Goal: Task Accomplishment & Management: Complete application form

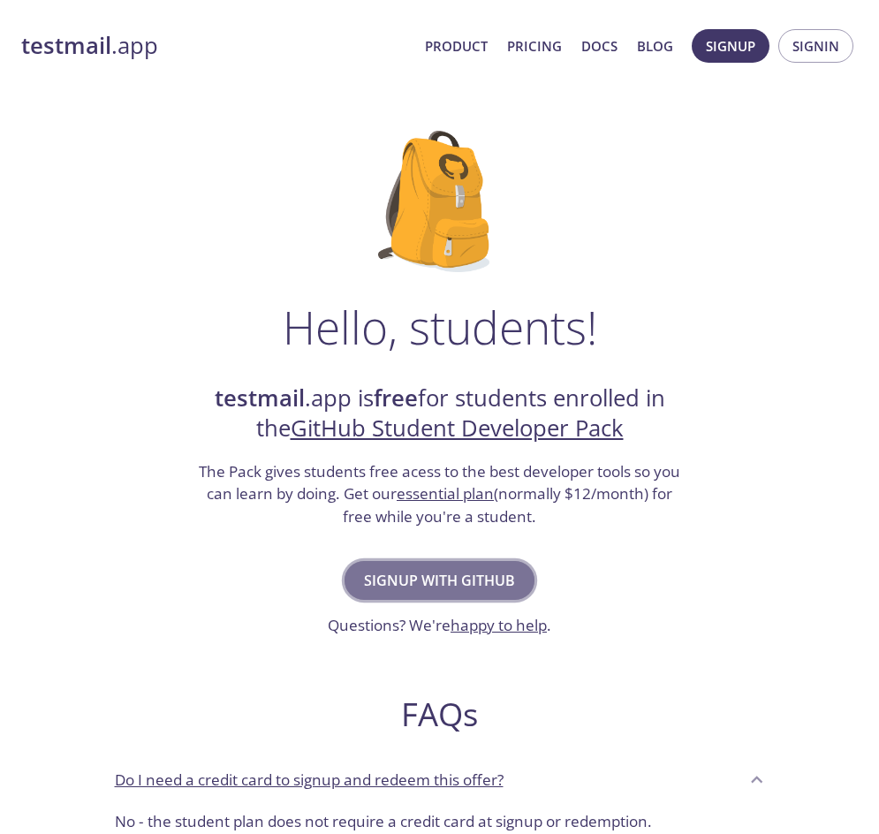
click at [428, 584] on span "Signup with GitHub" at bounding box center [439, 580] width 151 height 25
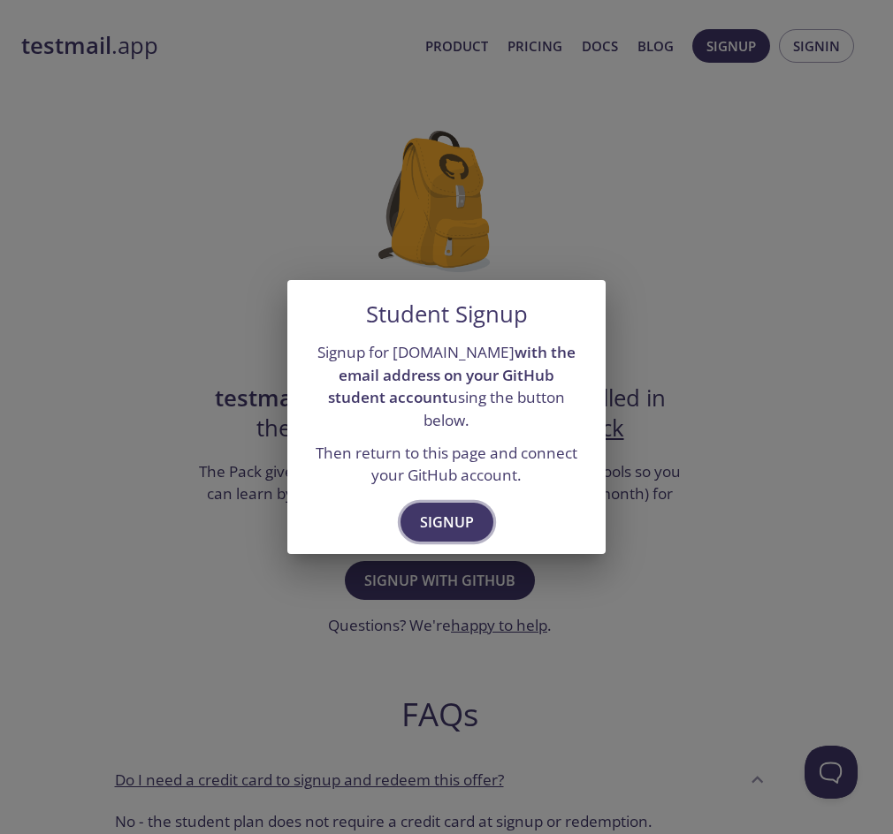
click at [449, 510] on span "Signup" at bounding box center [447, 522] width 54 height 25
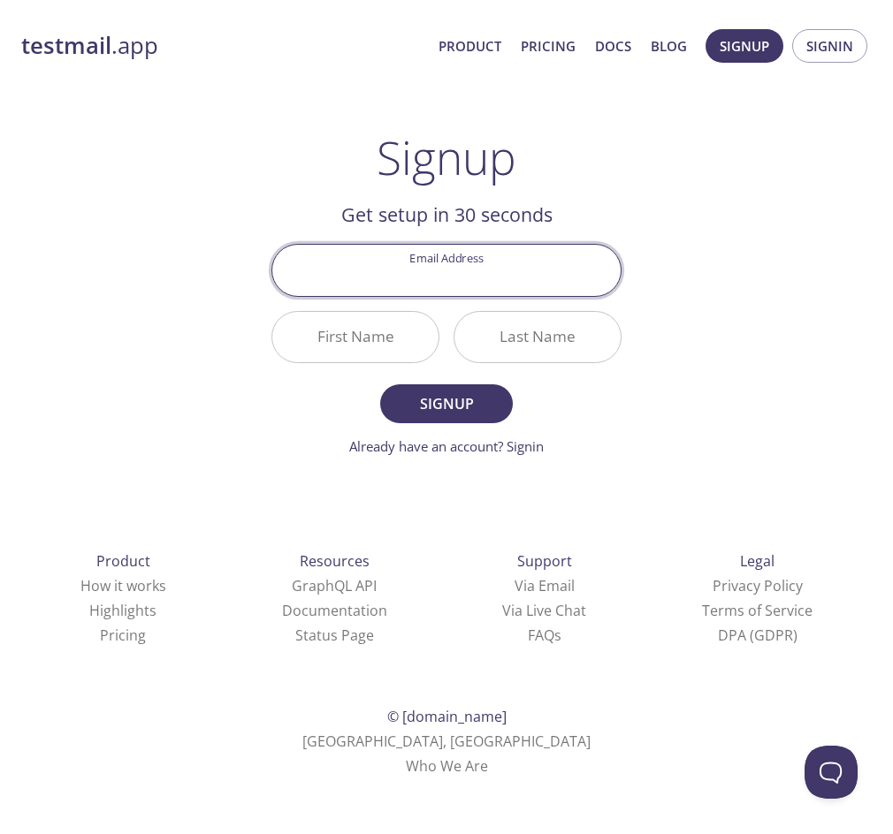
click at [424, 275] on input "Email Address" at bounding box center [446, 270] width 348 height 50
click at [189, 304] on div "testmail .app Product Pricing Docs Blog Signup Signin Signup Get setup in 30 se…" at bounding box center [446, 400] width 893 height 800
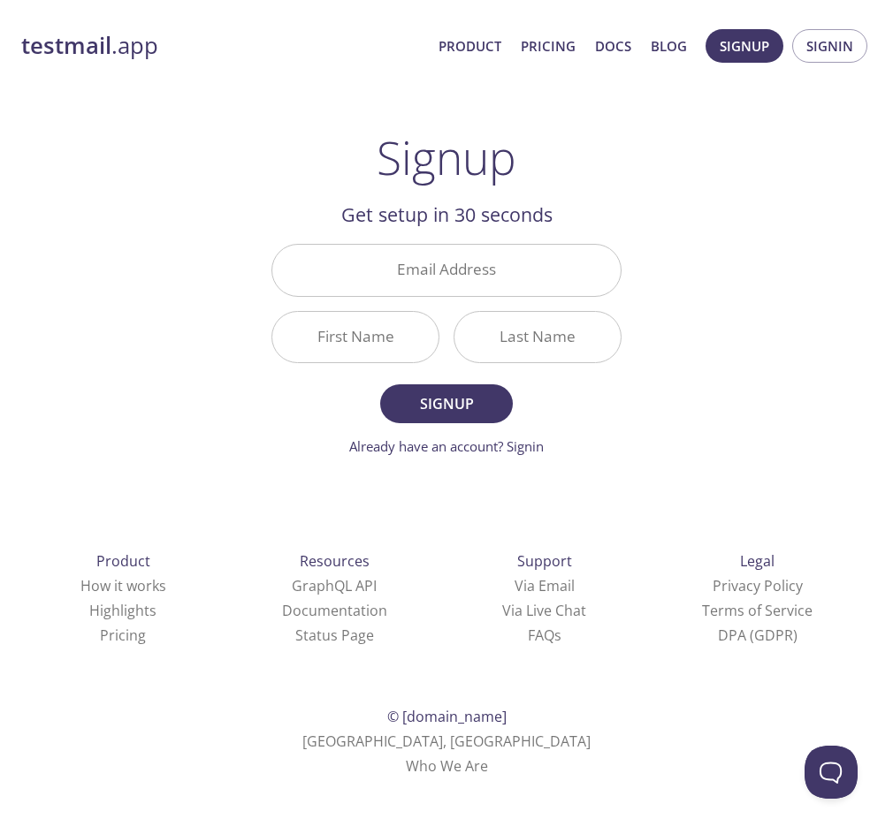
click at [430, 270] on input "Email Address" at bounding box center [446, 270] width 348 height 50
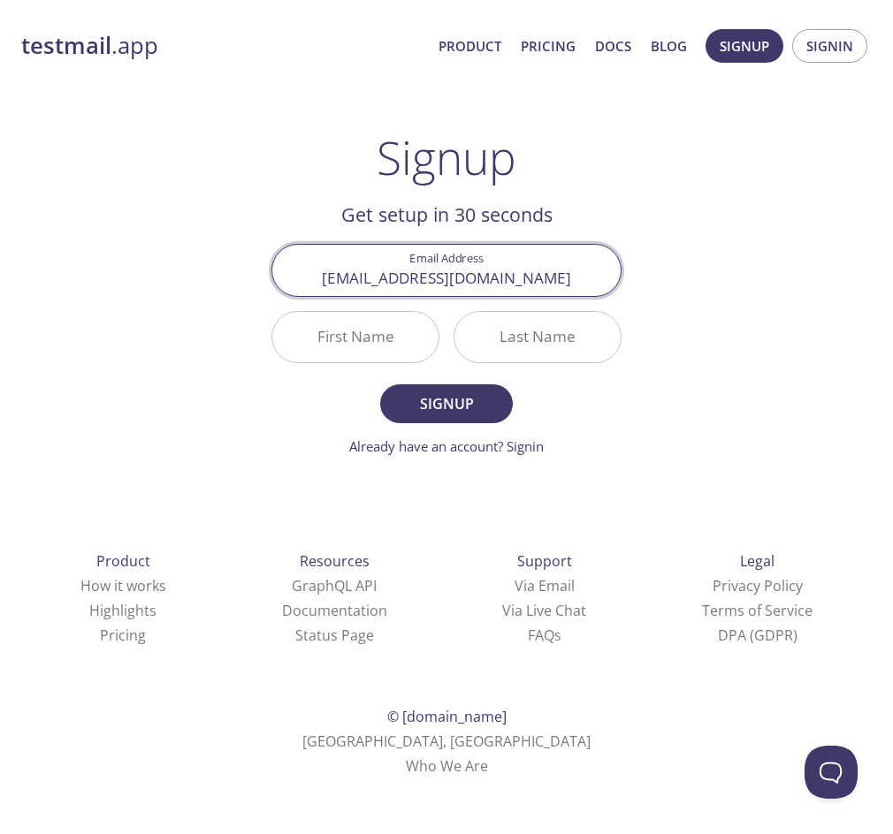
click at [391, 336] on input "First Name" at bounding box center [355, 337] width 166 height 50
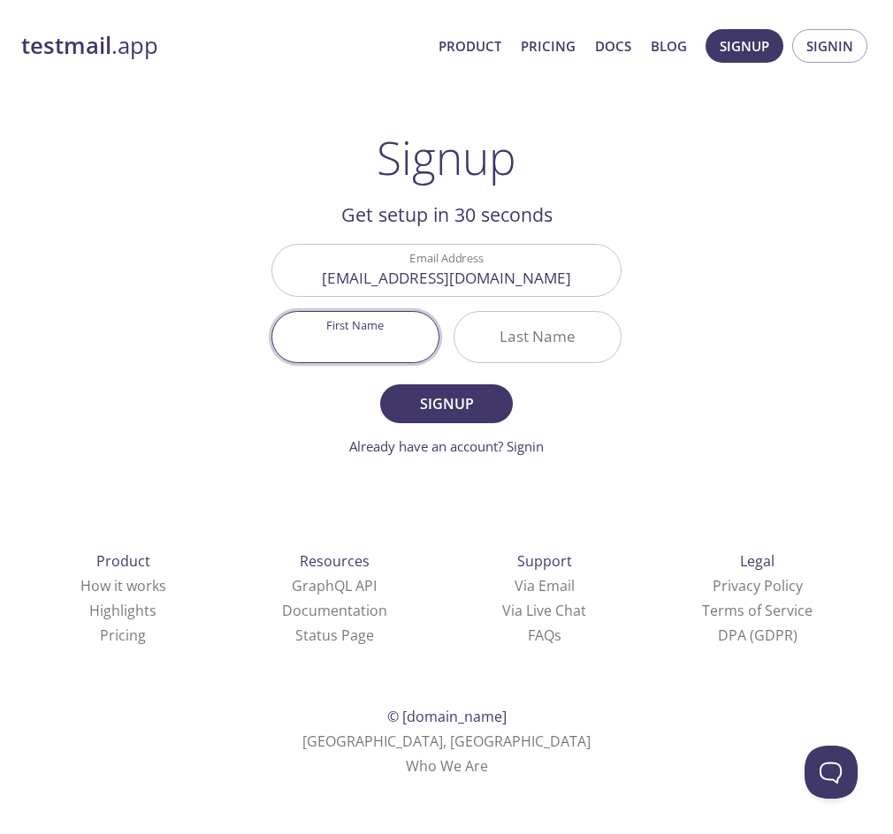
drag, startPoint x: 354, startPoint y: 338, endPoint x: 345, endPoint y: 272, distance: 67.0
click at [345, 272] on input "[EMAIL_ADDRESS][DOMAIN_NAME]" at bounding box center [446, 270] width 348 height 50
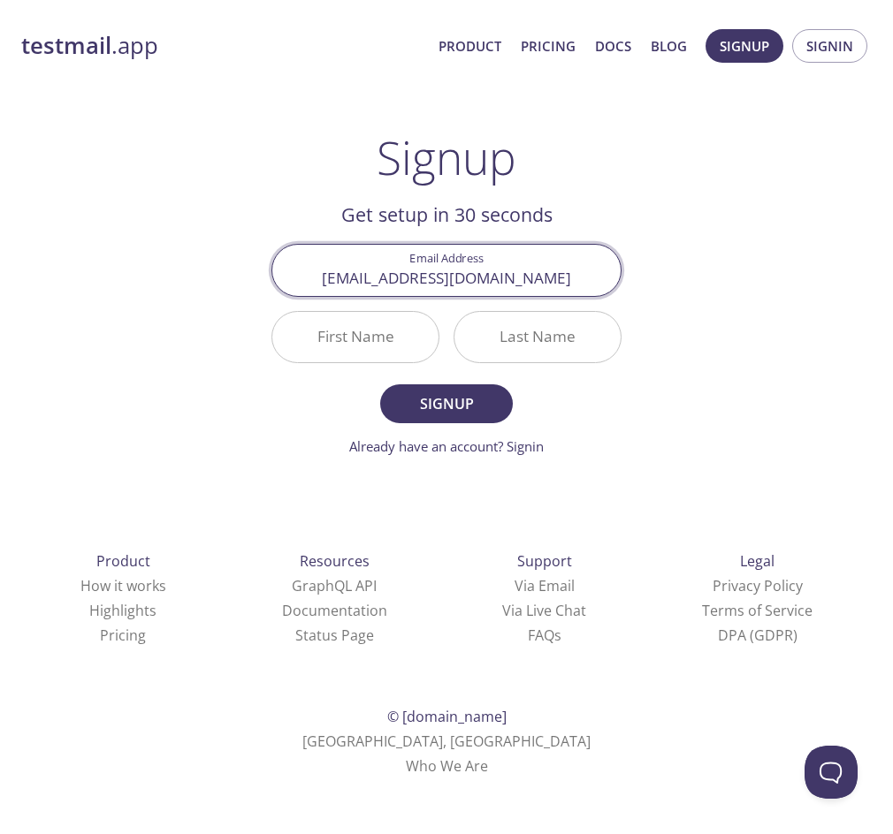
click at [345, 272] on input "[EMAIL_ADDRESS][DOMAIN_NAME]" at bounding box center [446, 270] width 348 height 50
type input "alexgagne10@gmail.com"
click at [352, 323] on input "First Name" at bounding box center [355, 337] width 166 height 50
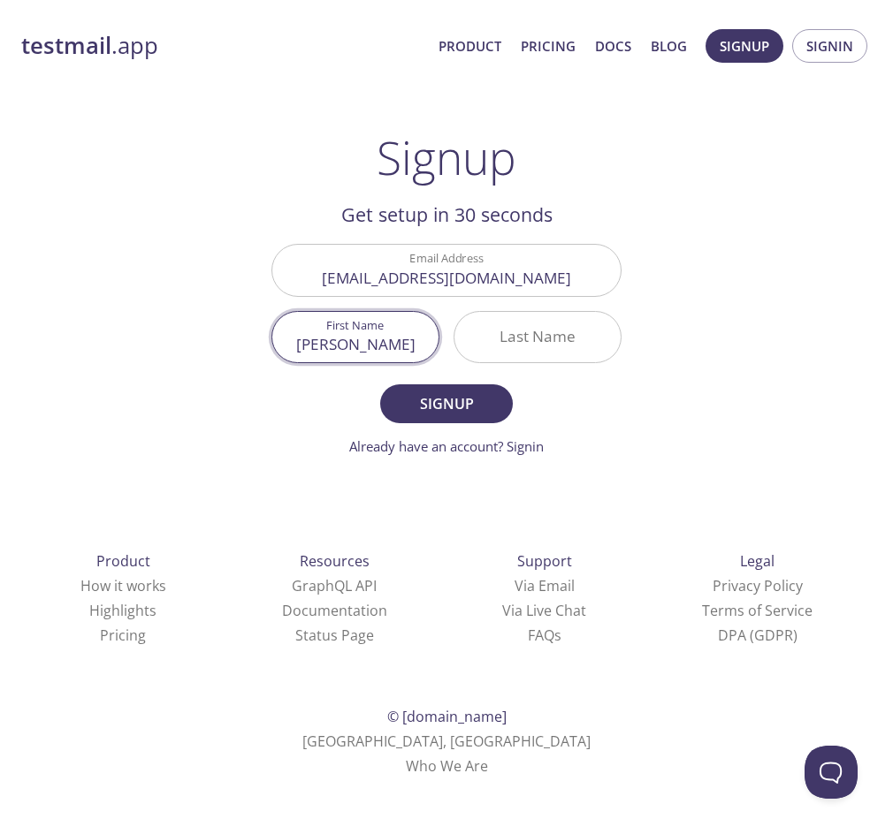
type input "[PERSON_NAME]"
click at [539, 336] on input "Last Name" at bounding box center [537, 337] width 166 height 50
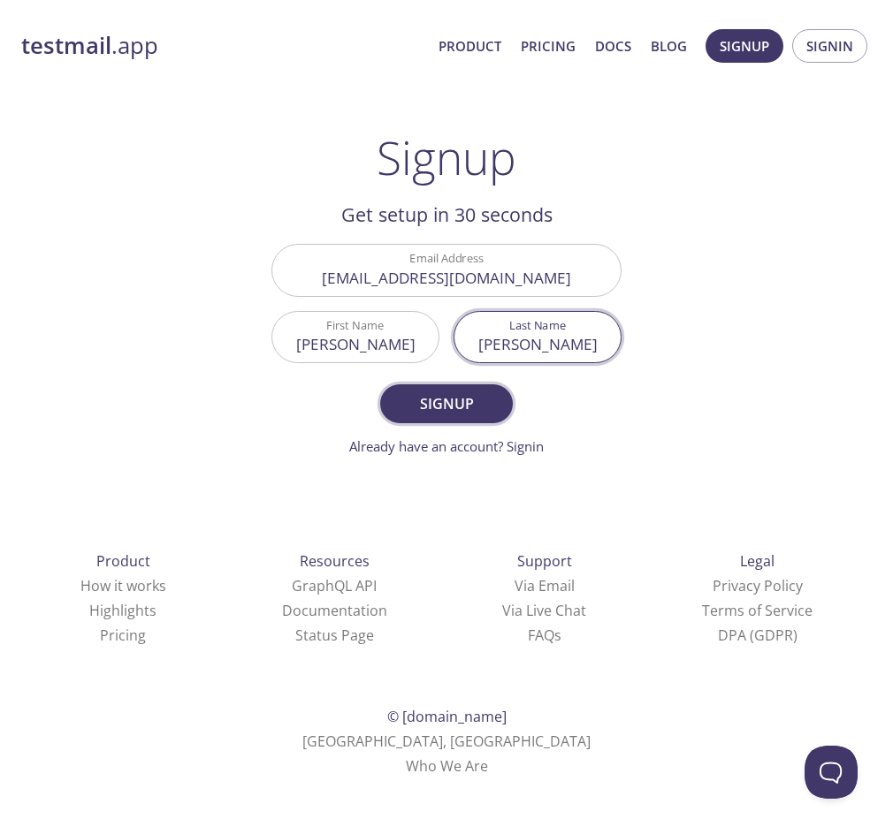
type input "[PERSON_NAME]"
click at [457, 401] on span "Signup" at bounding box center [446, 403] width 94 height 25
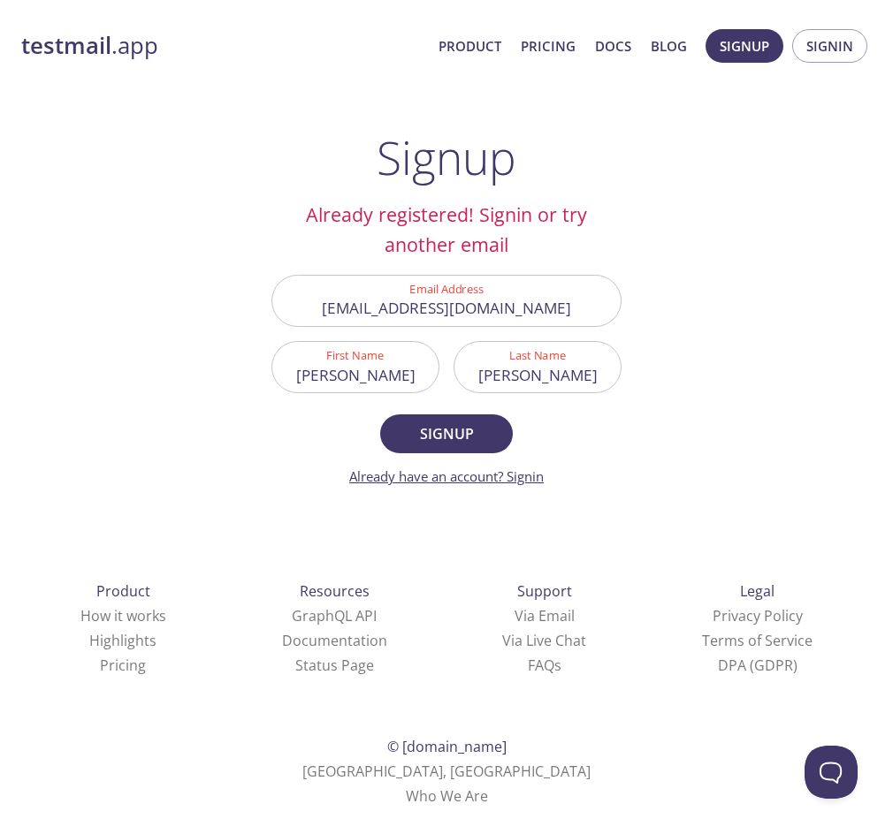
click at [433, 477] on link "Already have an account? Signin" at bounding box center [446, 476] width 194 height 18
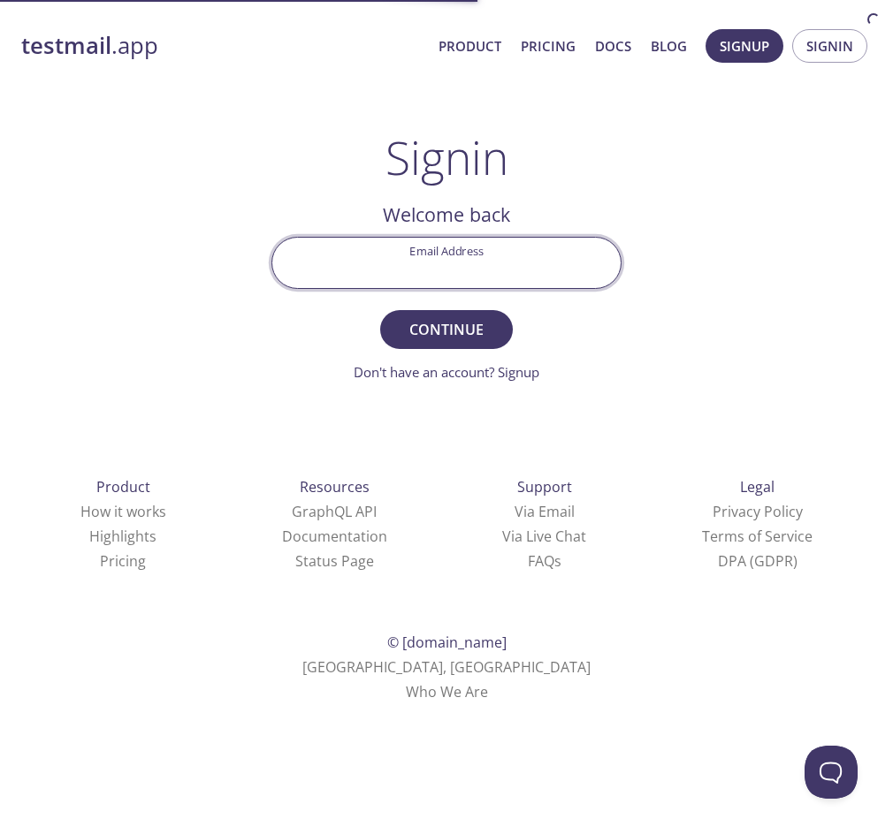
click at [436, 265] on input "Email Address" at bounding box center [446, 263] width 348 height 50
type input "alexgagne10@gmail.com"
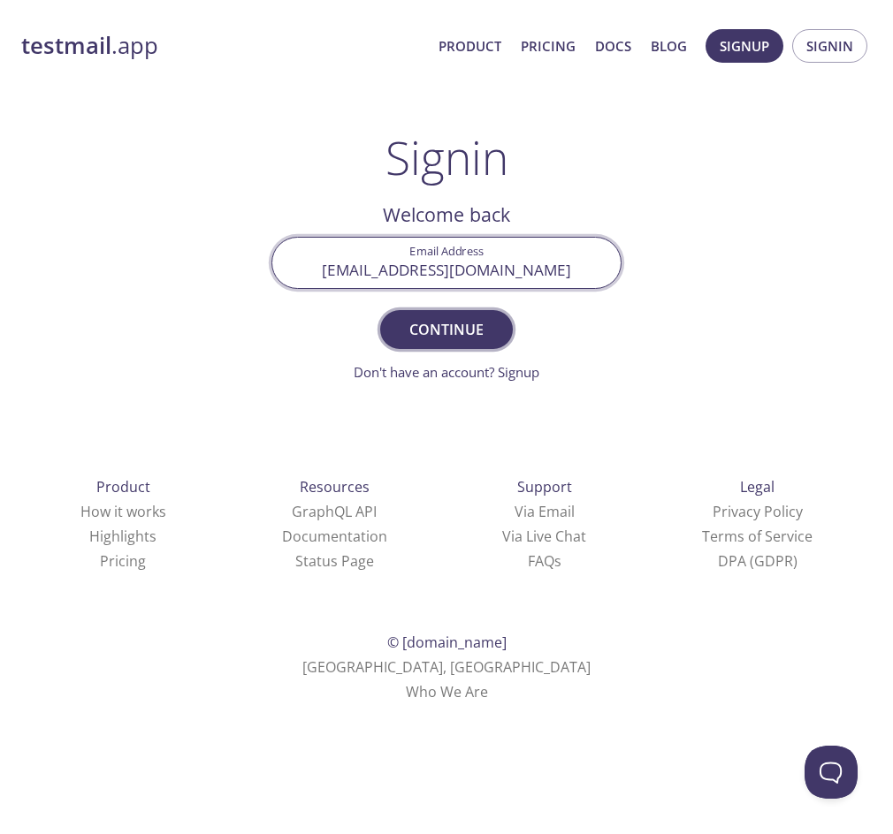
click at [442, 328] on span "Continue" at bounding box center [446, 329] width 94 height 25
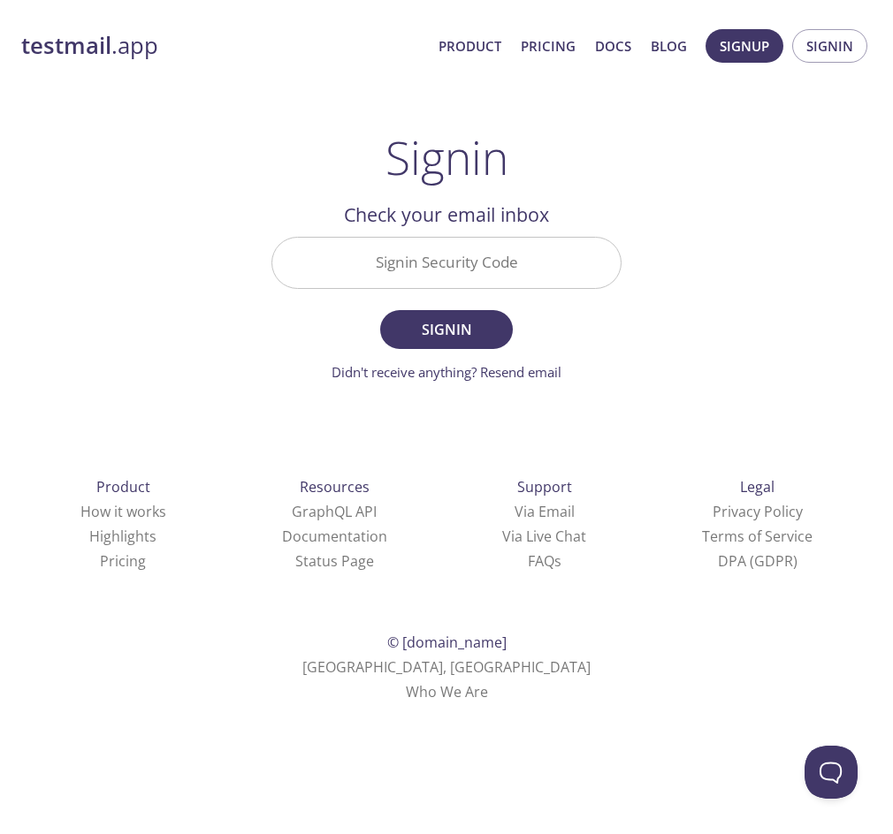
click at [420, 259] on input "Signin Security Code" at bounding box center [446, 263] width 348 height 50
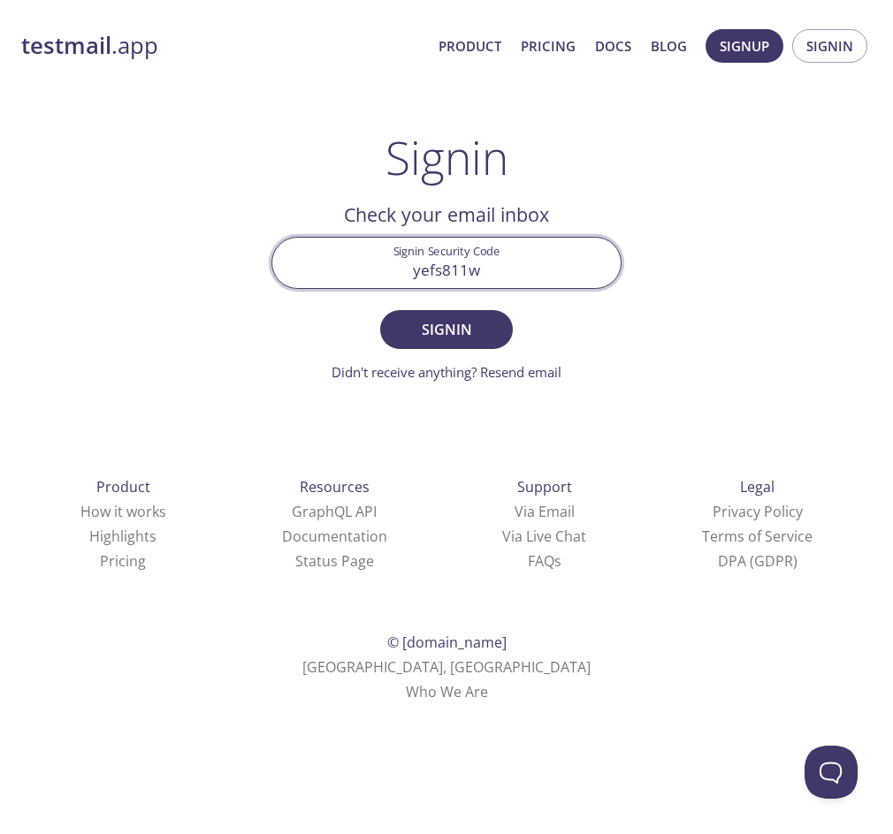
click at [380, 310] on button "Signin" at bounding box center [446, 329] width 133 height 39
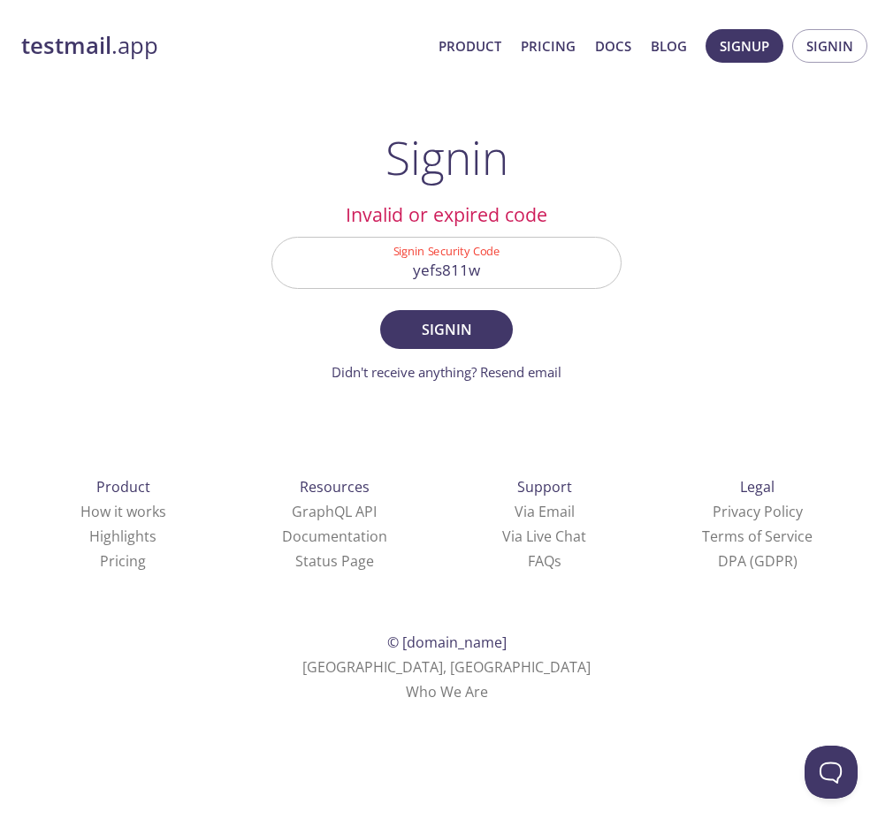
click at [454, 269] on input "yefs811w" at bounding box center [446, 263] width 348 height 50
type input "YEFS81W"
click at [380, 310] on button "Signin" at bounding box center [446, 329] width 133 height 39
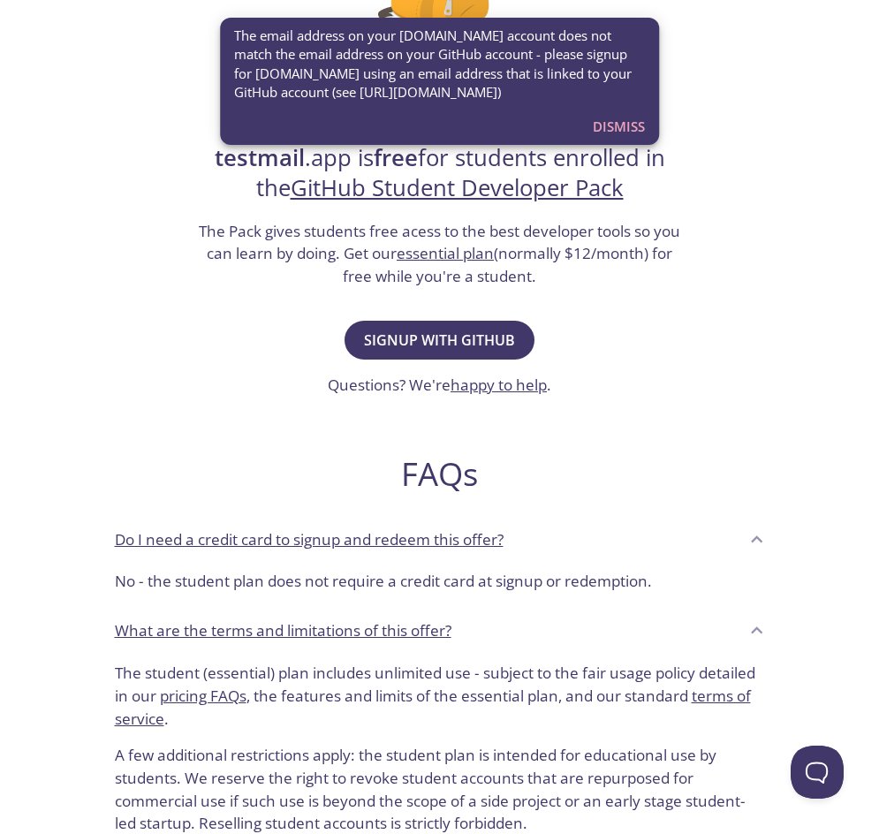
scroll to position [88, 0]
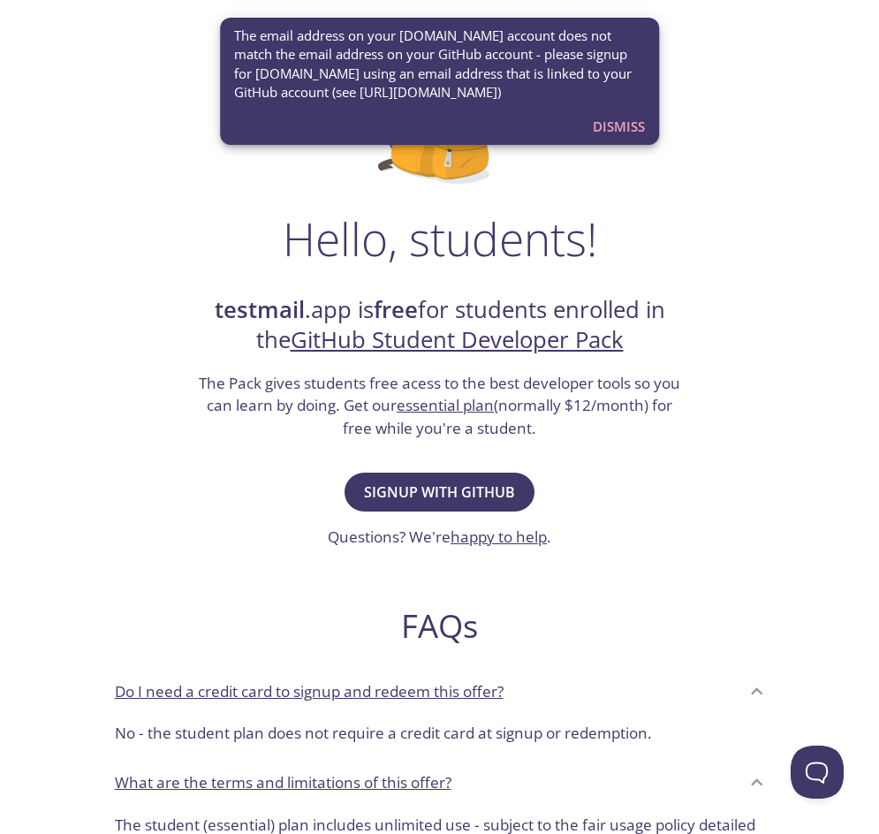
click at [631, 132] on span "Dismiss" at bounding box center [619, 126] width 52 height 23
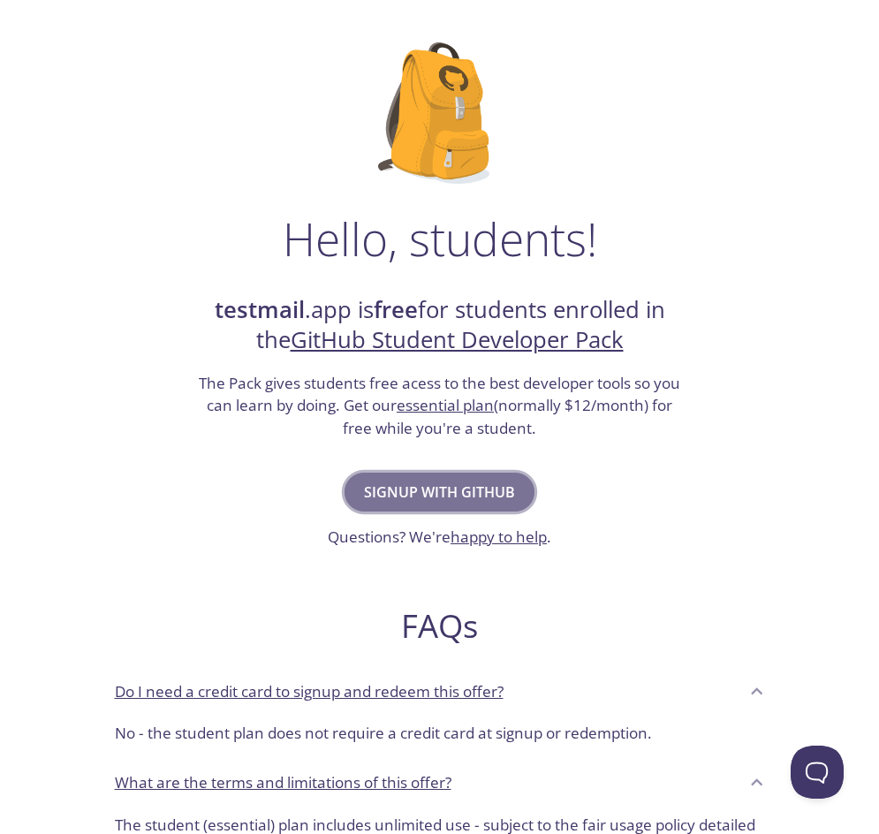
click at [422, 493] on span "Signup with GitHub" at bounding box center [439, 492] width 151 height 25
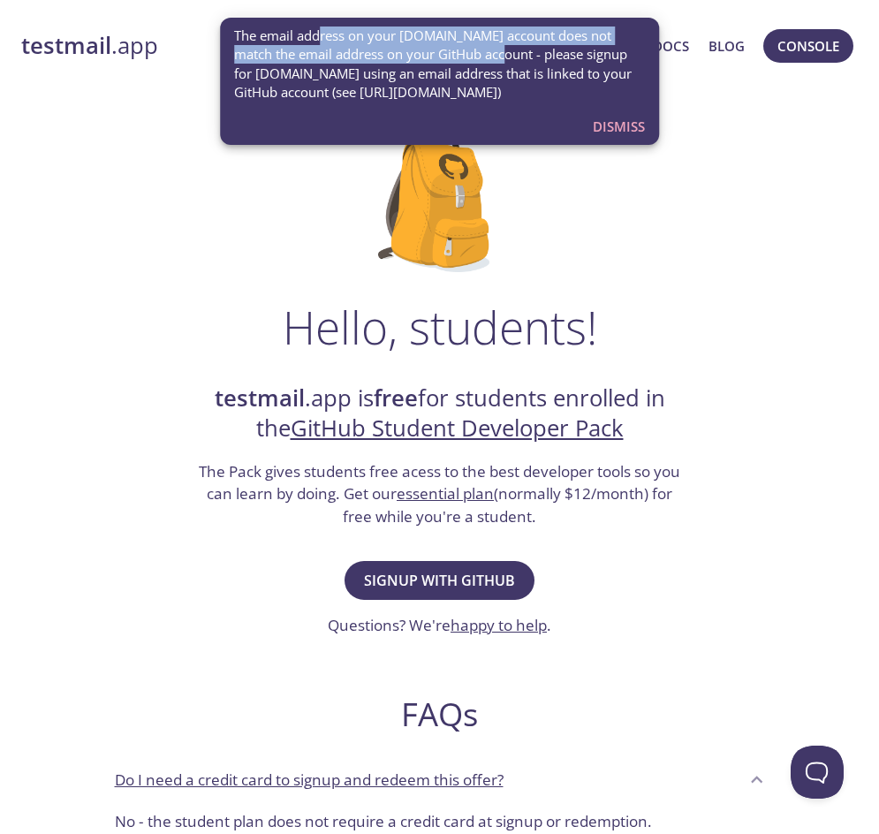
drag, startPoint x: 318, startPoint y: 40, endPoint x: 470, endPoint y: 57, distance: 152.9
click at [470, 57] on span "The email address on your [DOMAIN_NAME] account does not match the email addres…" at bounding box center [440, 65] width 412 height 76
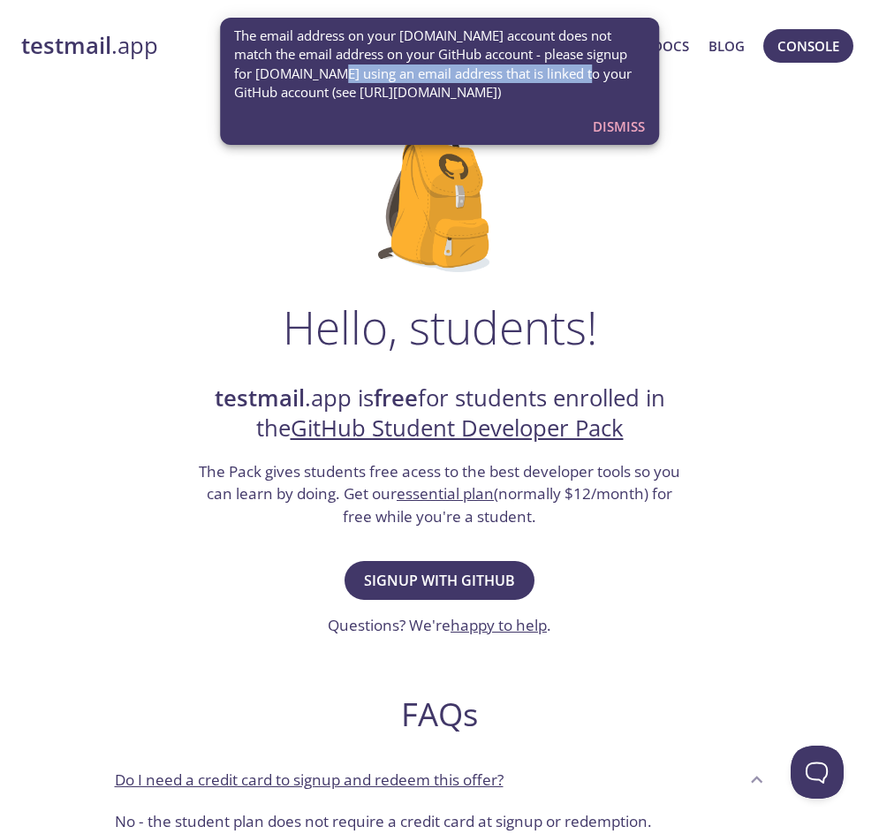
drag, startPoint x: 308, startPoint y: 74, endPoint x: 558, endPoint y: 74, distance: 251.0
click at [558, 74] on span "The email address on your [DOMAIN_NAME] account does not match the email addres…" at bounding box center [440, 65] width 412 height 76
click at [620, 126] on span "Dismiss" at bounding box center [619, 126] width 52 height 23
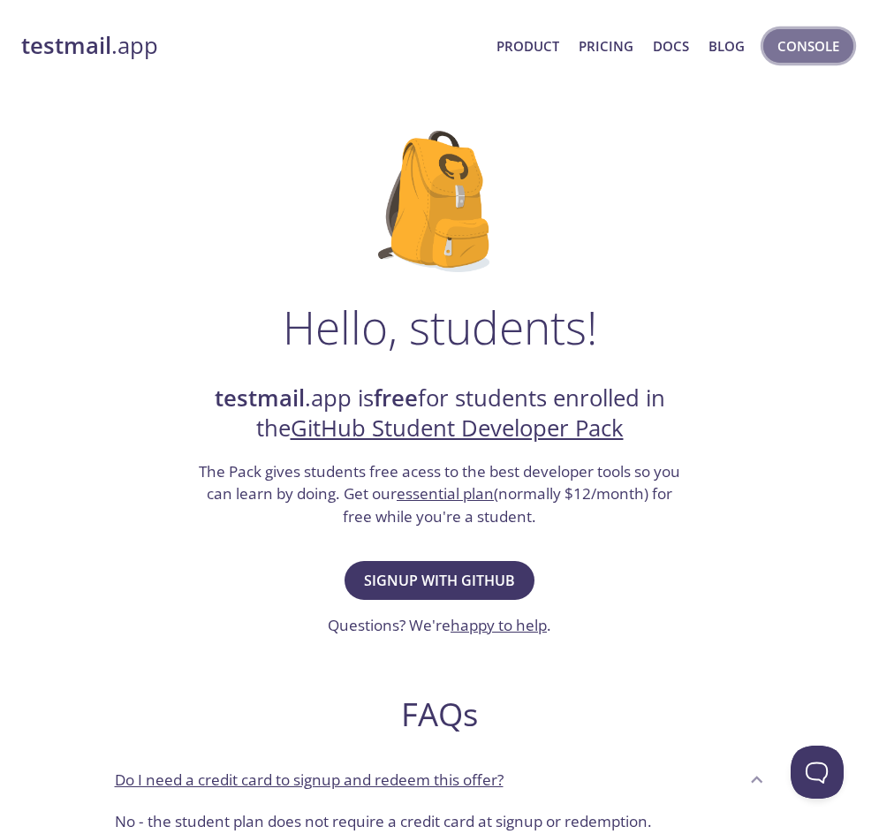
click at [818, 49] on span "Console" at bounding box center [809, 45] width 62 height 23
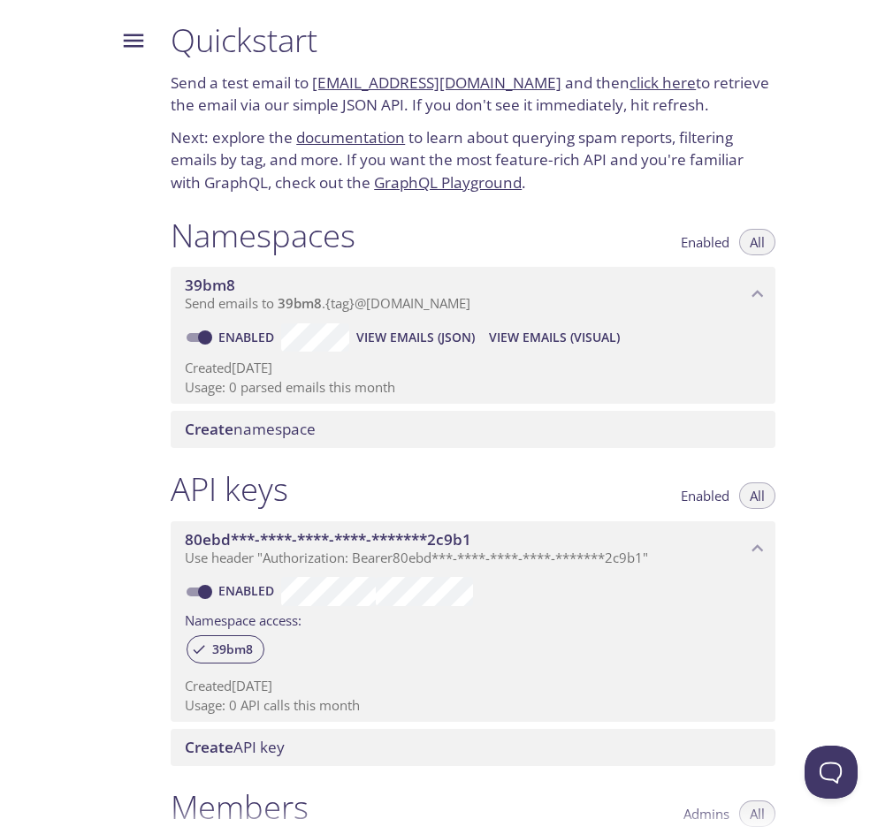
click at [210, 332] on input "Enabled" at bounding box center [205, 337] width 64 height 21
checkbox input "false"
click at [211, 582] on input "Enabled" at bounding box center [205, 591] width 64 height 21
checkbox input "false"
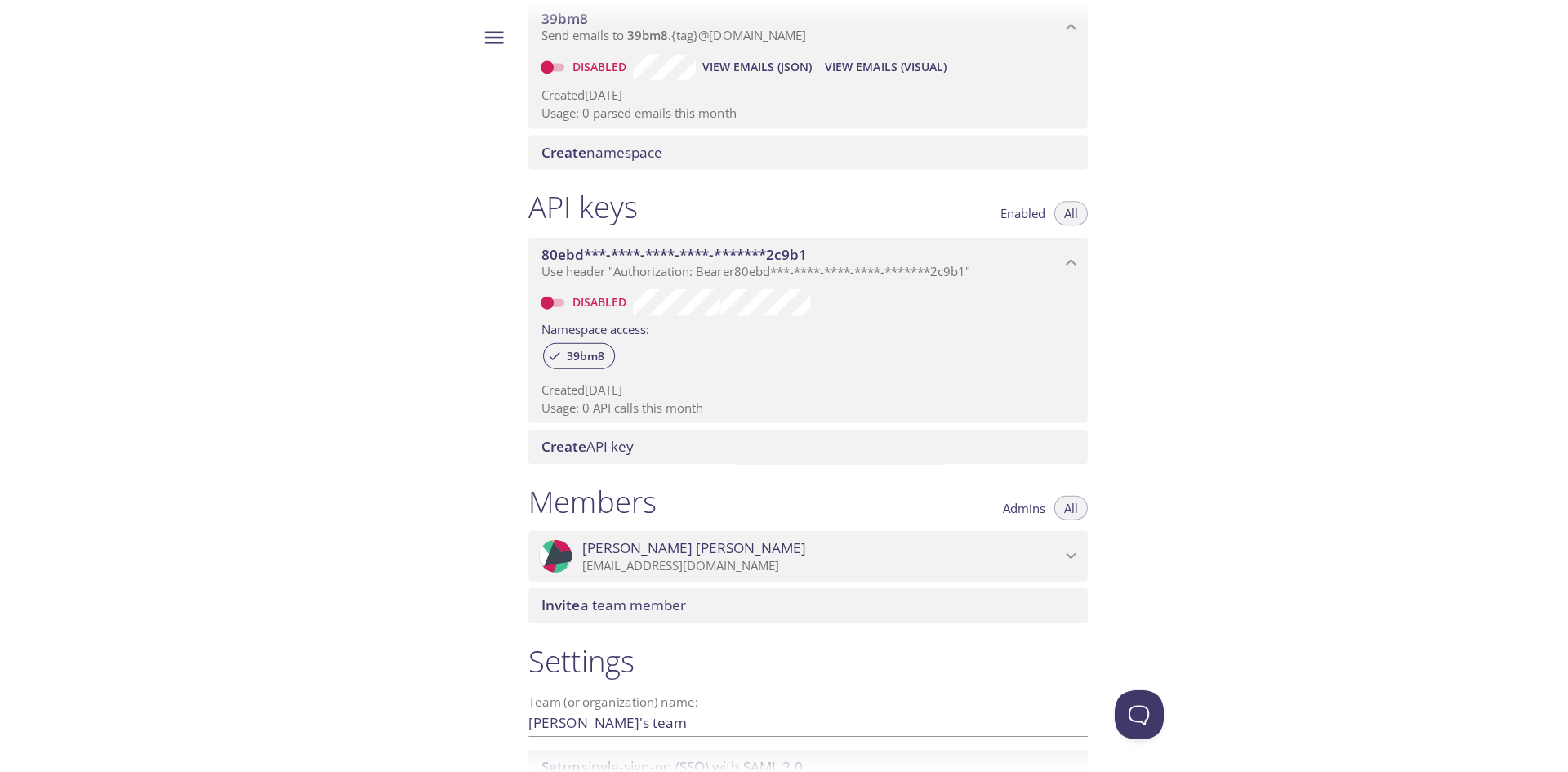
scroll to position [375, 0]
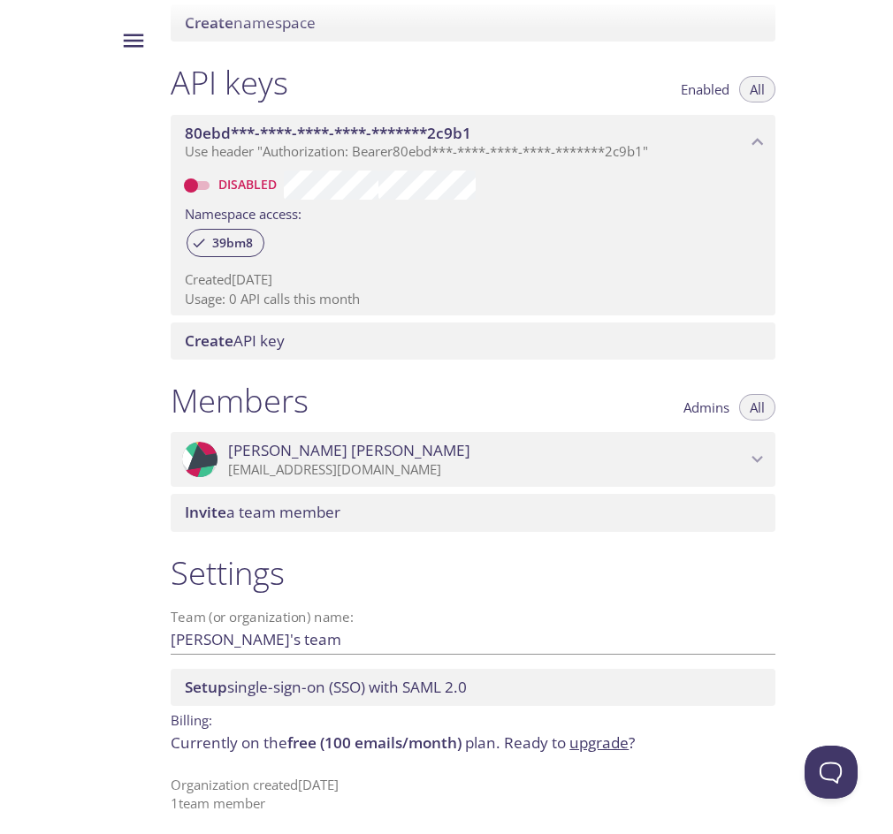
click at [691, 407] on span "Admins" at bounding box center [706, 407] width 46 height 0
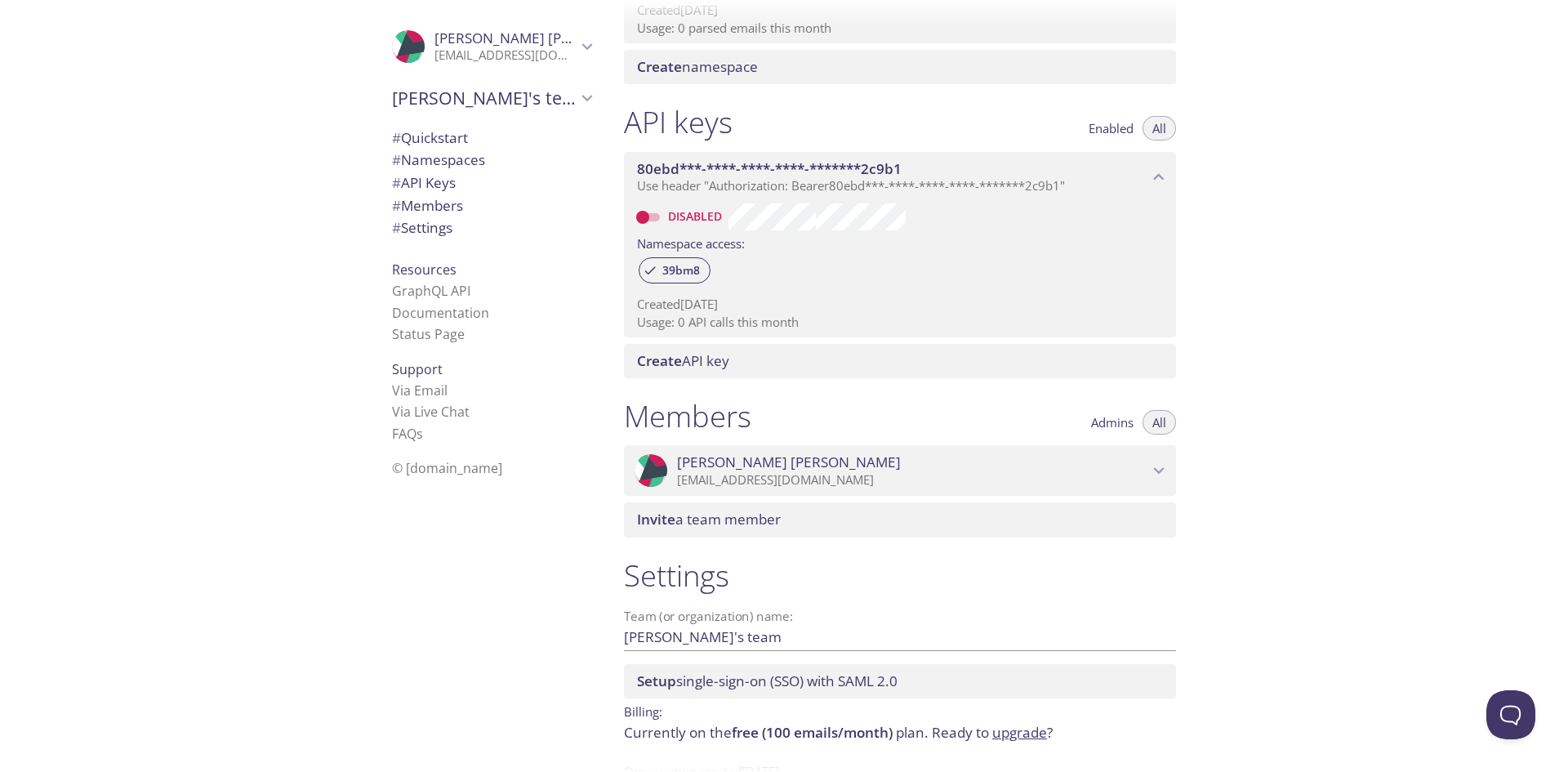
scroll to position [308, 0]
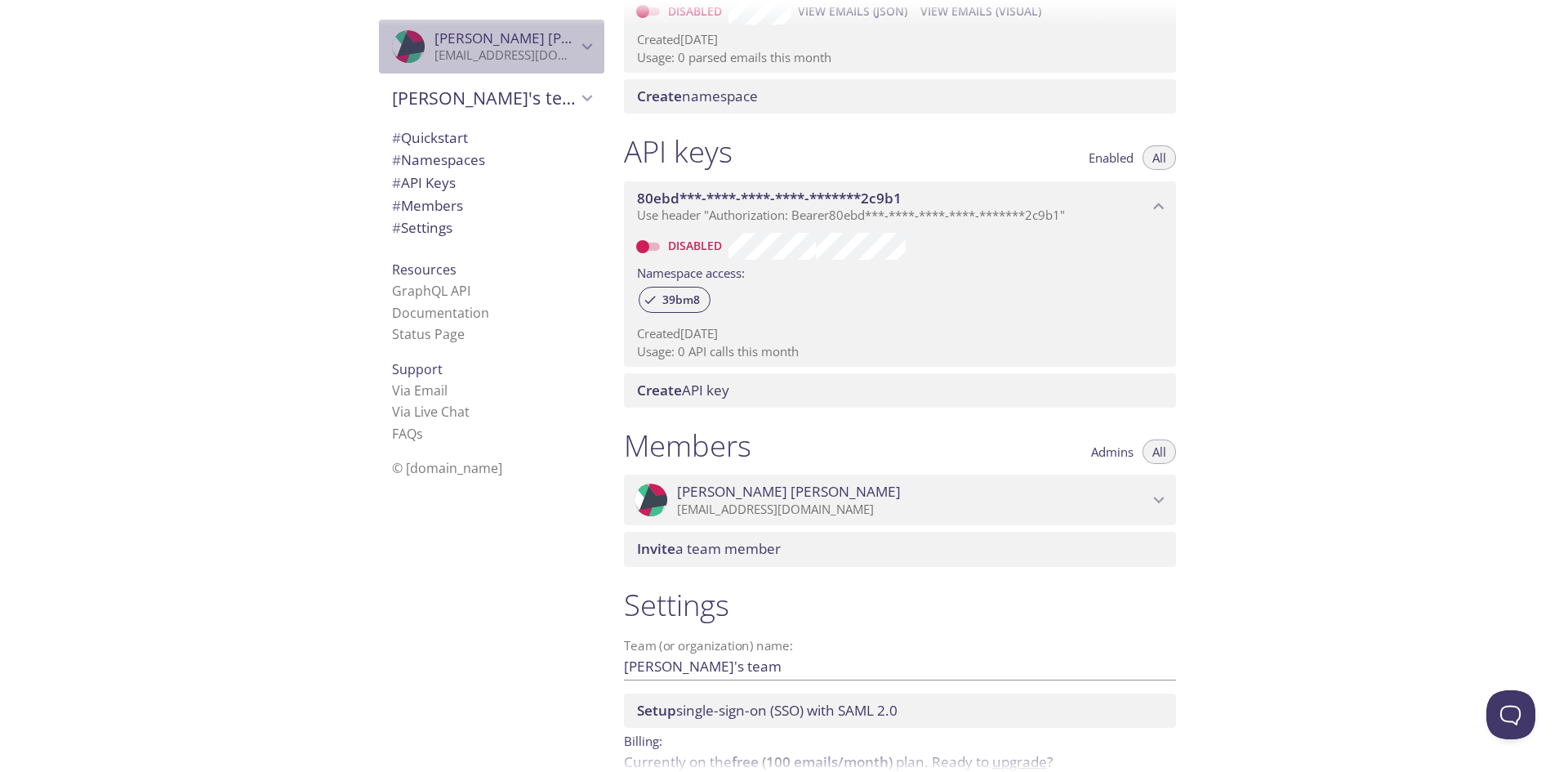
click at [577, 54] on icon "Alexandre Gagne" at bounding box center [587, 46] width 21 height 21
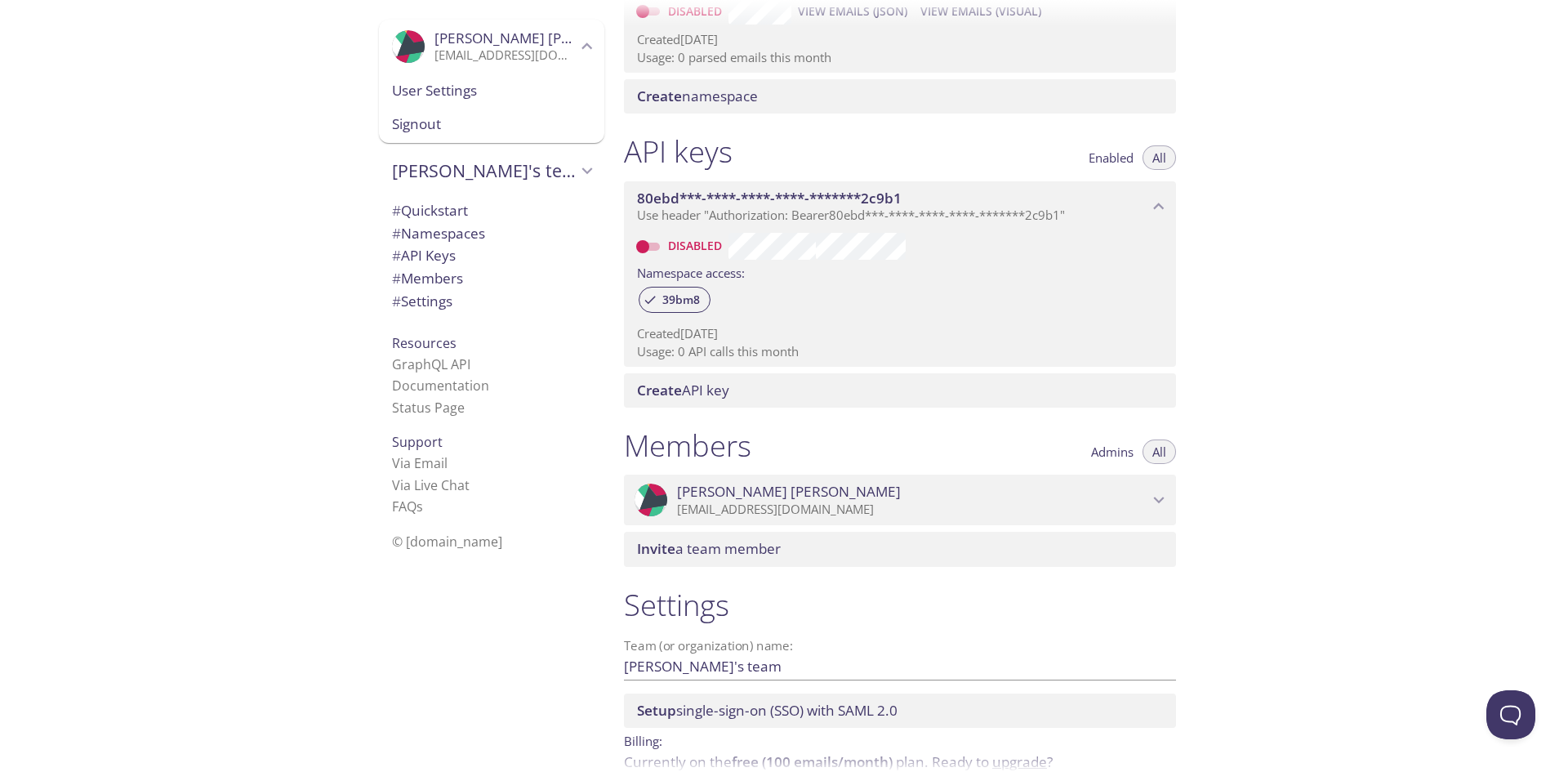
click at [413, 91] on span "User Settings" at bounding box center [492, 91] width 200 height 21
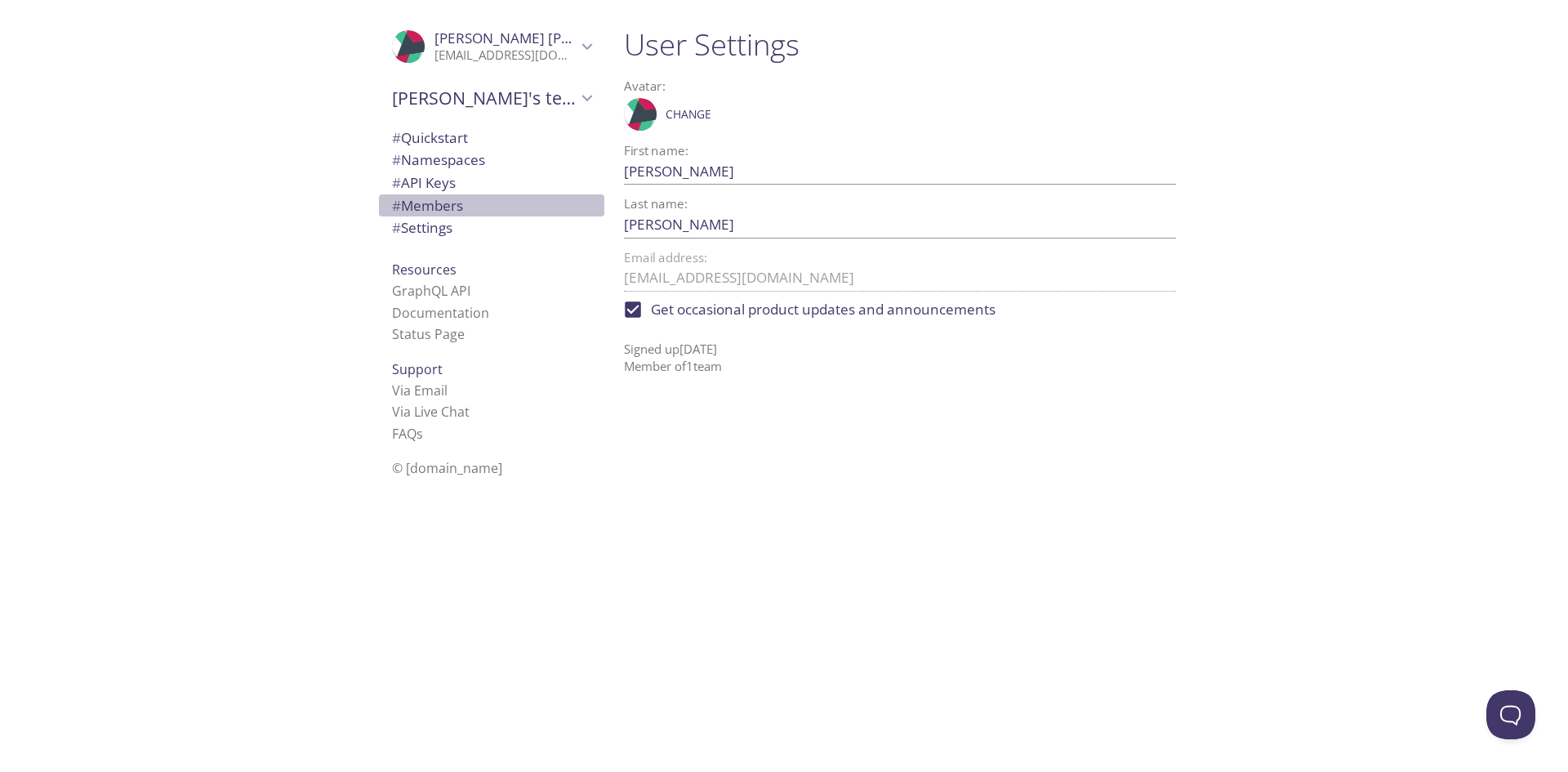
click at [425, 205] on span "# Members" at bounding box center [427, 205] width 71 height 18
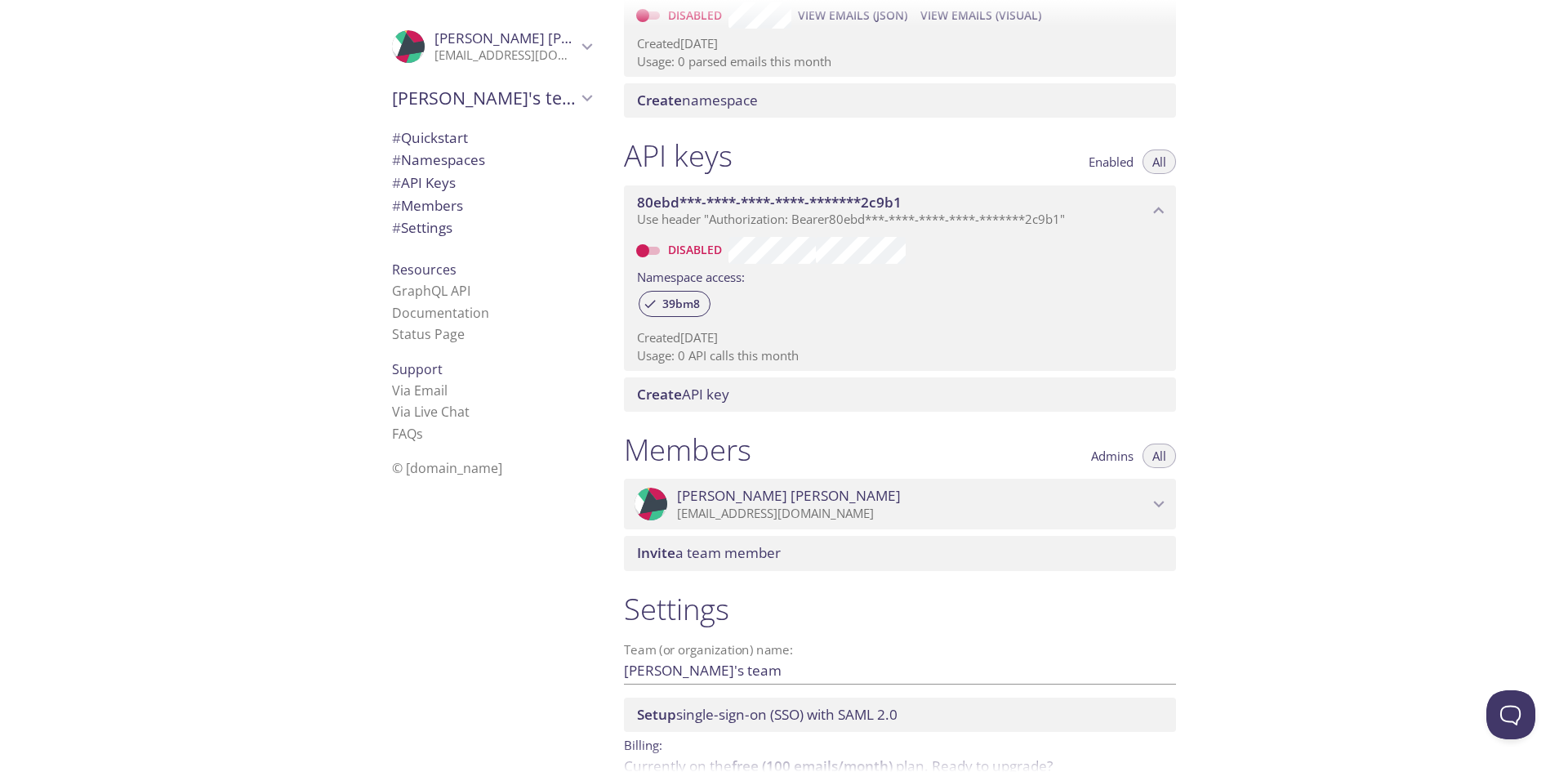
scroll to position [390, 0]
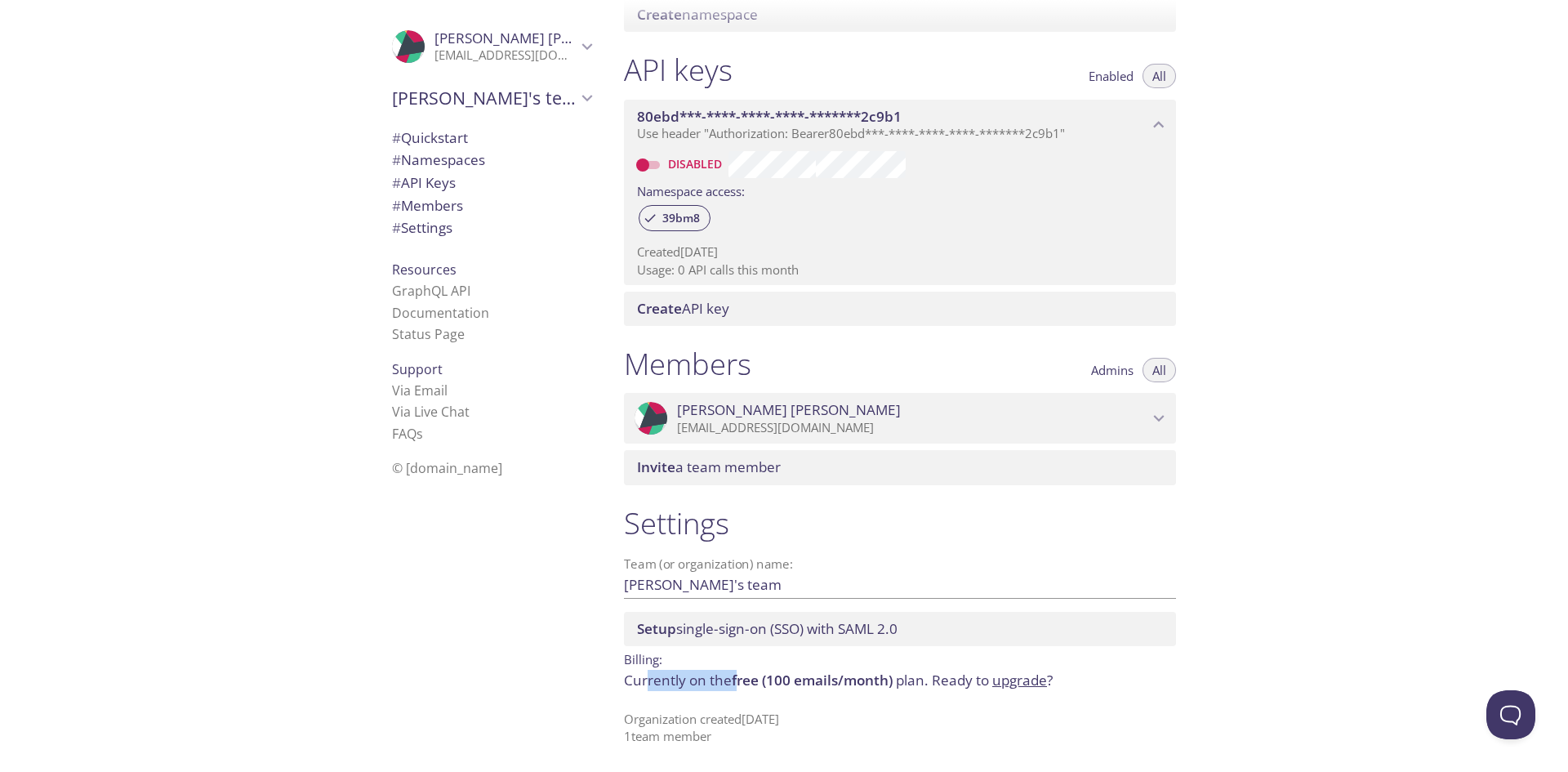
drag, startPoint x: 648, startPoint y: 681, endPoint x: 795, endPoint y: 694, distance: 147.6
click at [772, 683] on p "Currently on the free (100 emails/month) plan. Ready to upgrade ?" at bounding box center [899, 680] width 552 height 21
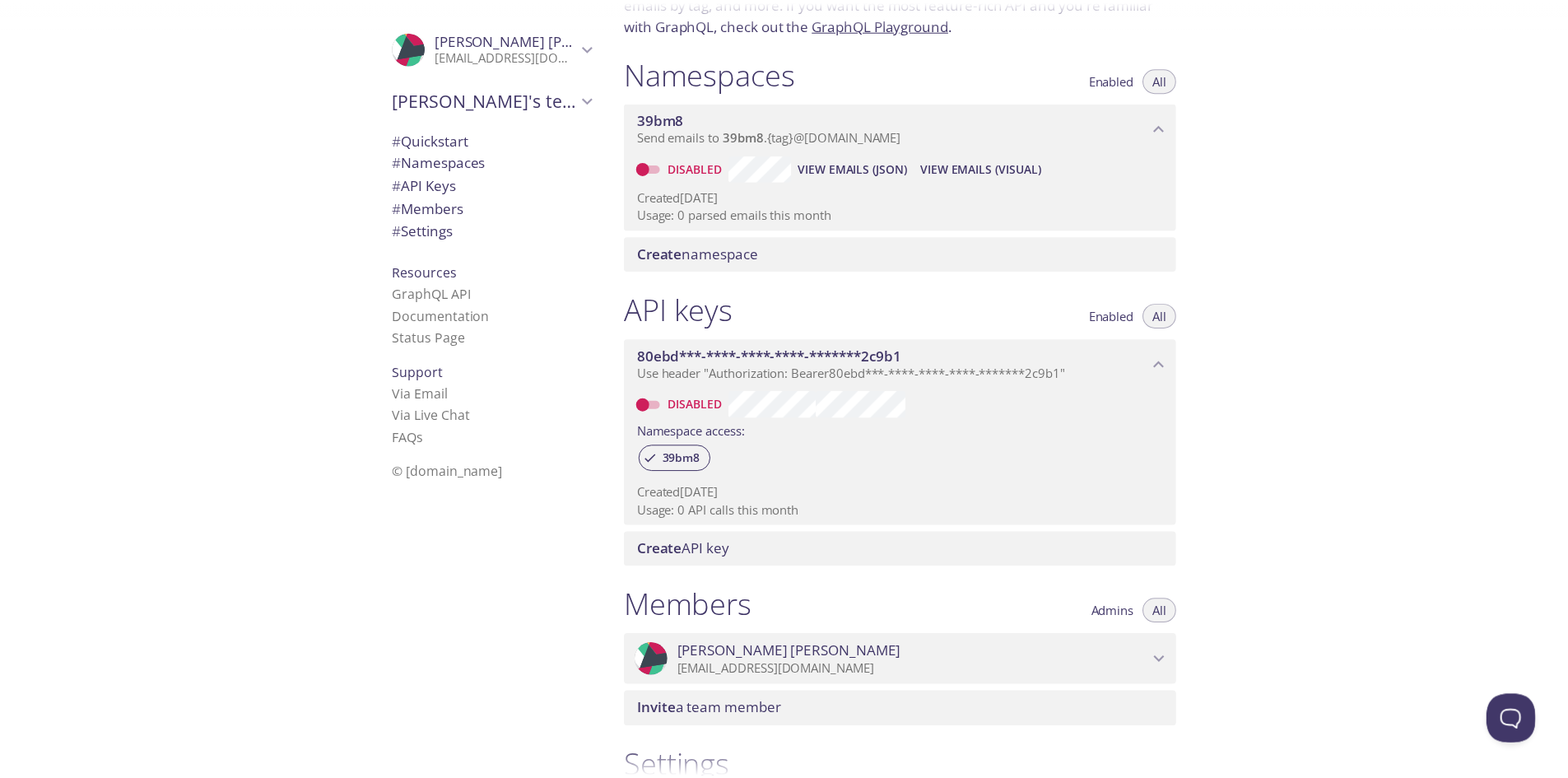
scroll to position [145, 0]
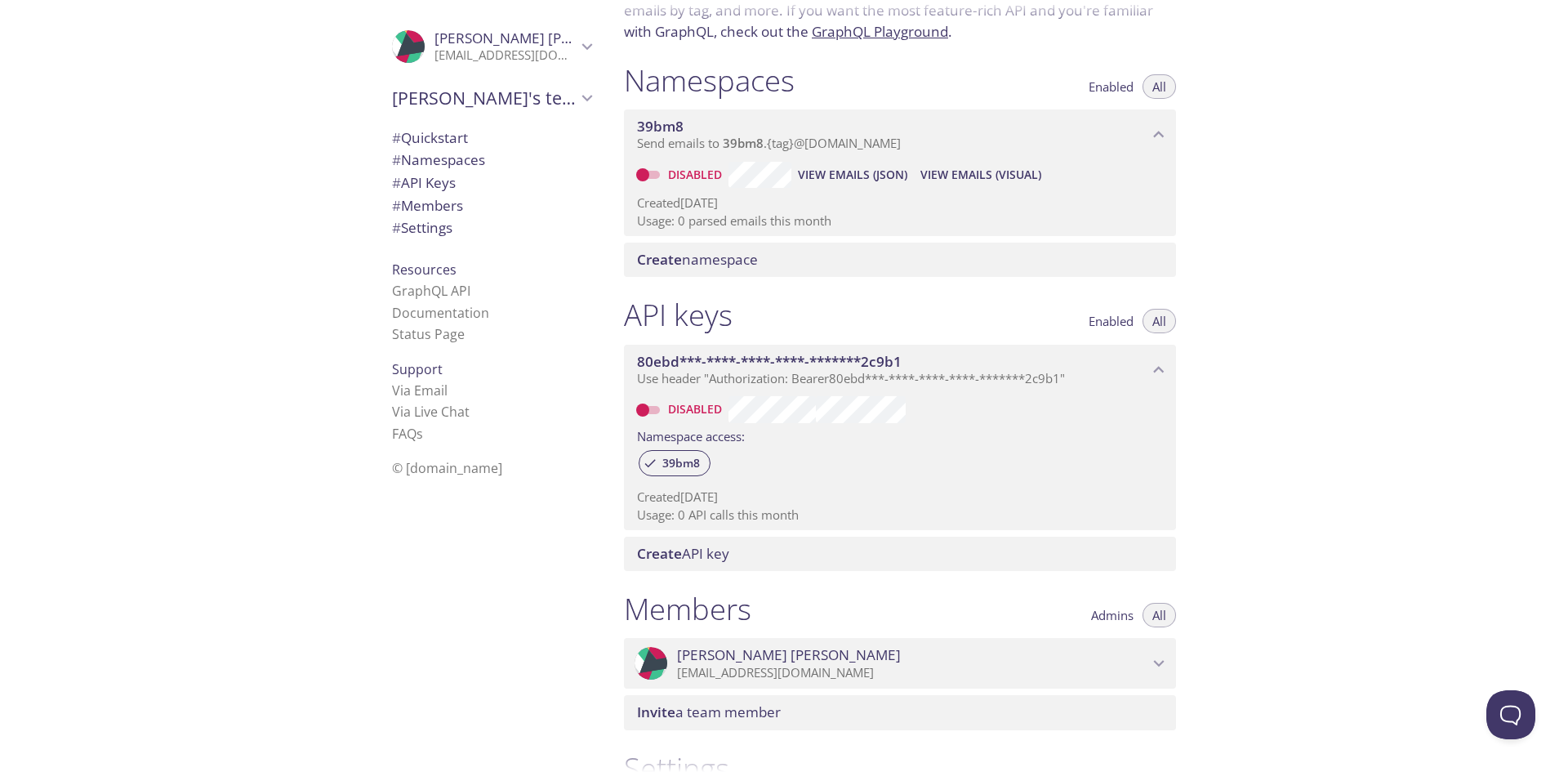
click at [582, 45] on icon "Alexandre Gagne" at bounding box center [587, 46] width 10 height 6
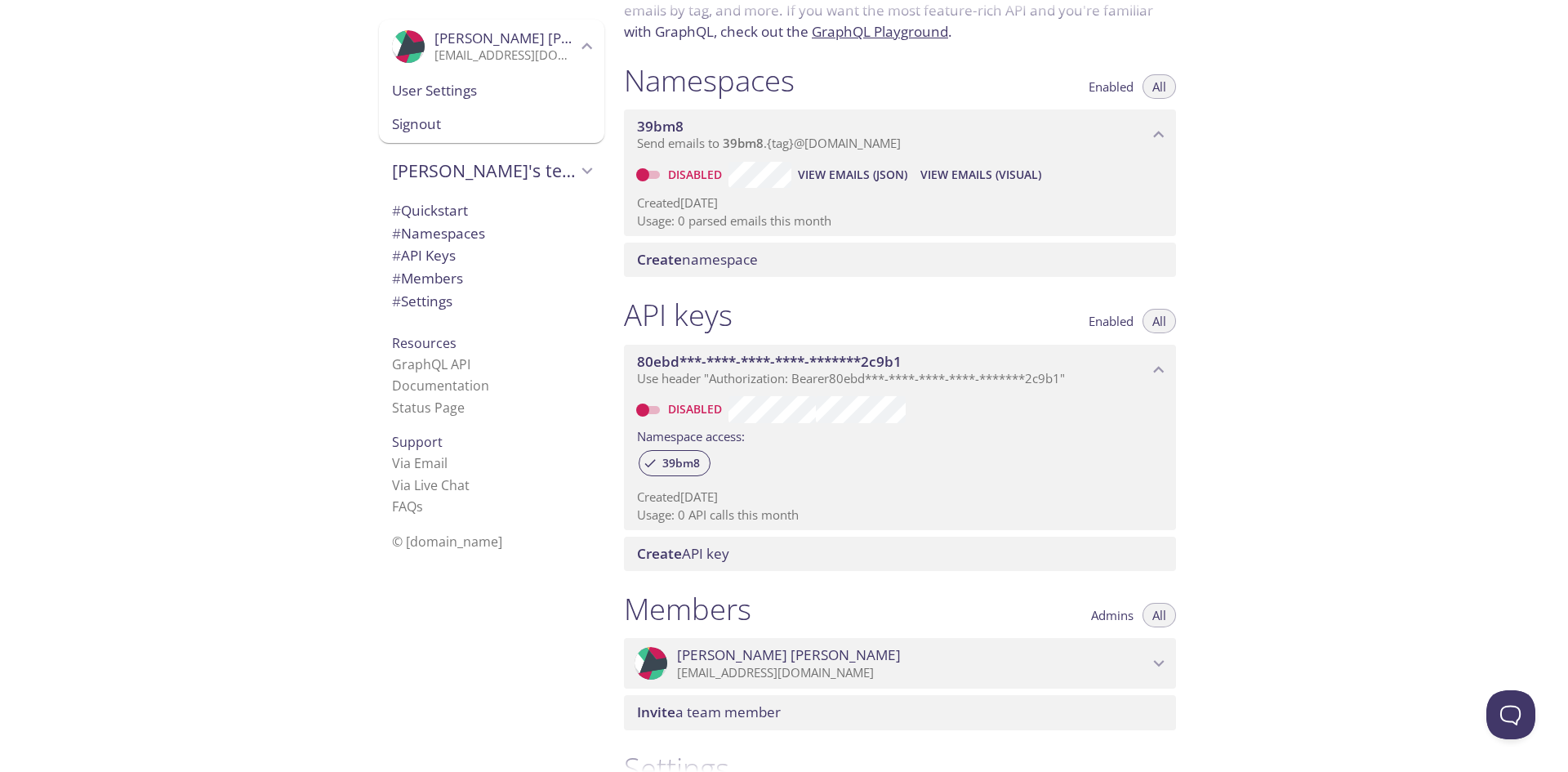
click at [409, 123] on span "Signout" at bounding box center [492, 124] width 200 height 21
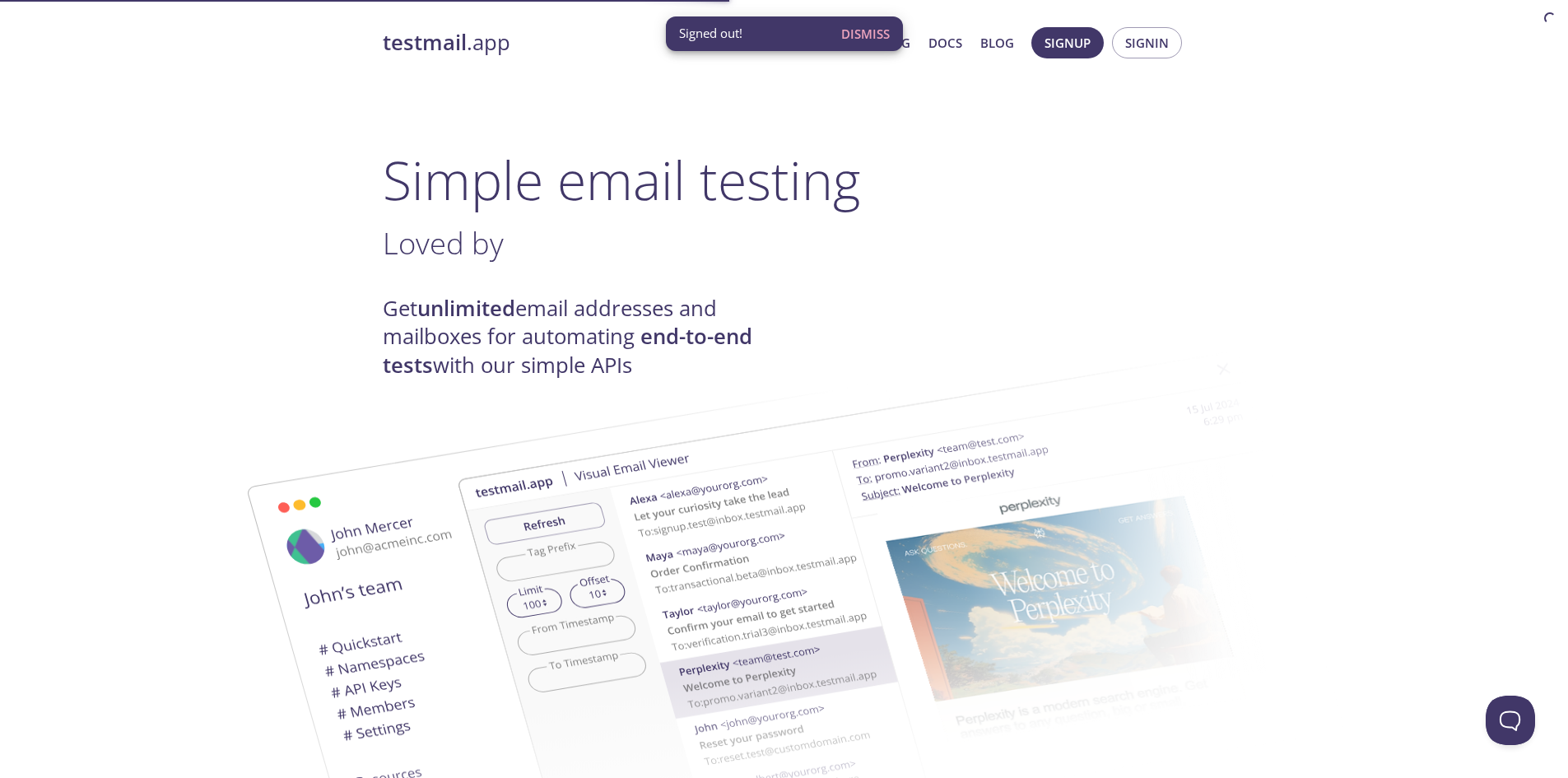
drag, startPoint x: 720, startPoint y: 237, endPoint x: 749, endPoint y: 237, distance: 29.0
drag, startPoint x: 753, startPoint y: 243, endPoint x: 745, endPoint y: 252, distance: 12.0
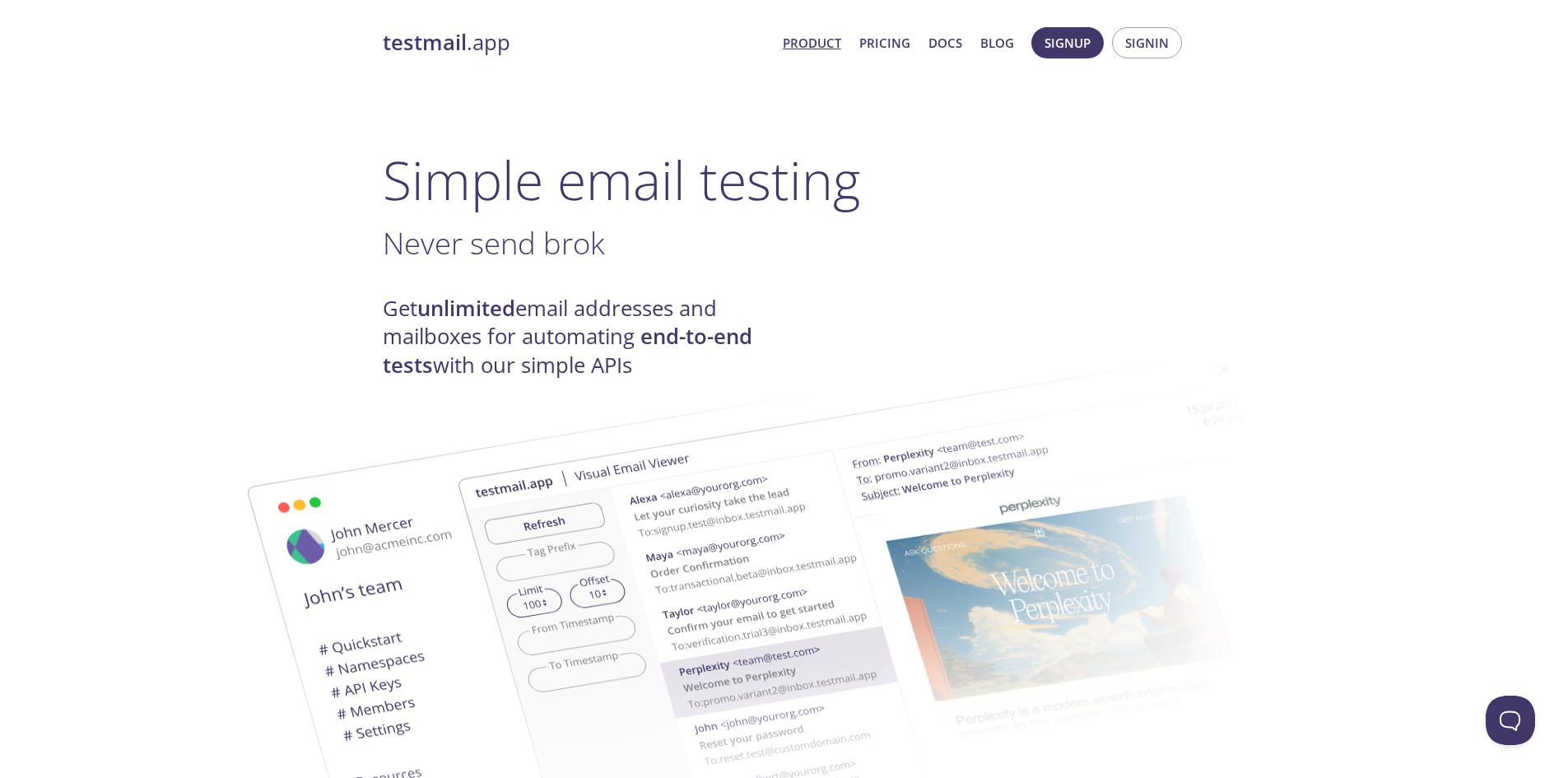
click at [1070, 44] on span "Signup" at bounding box center [1067, 42] width 46 height 21
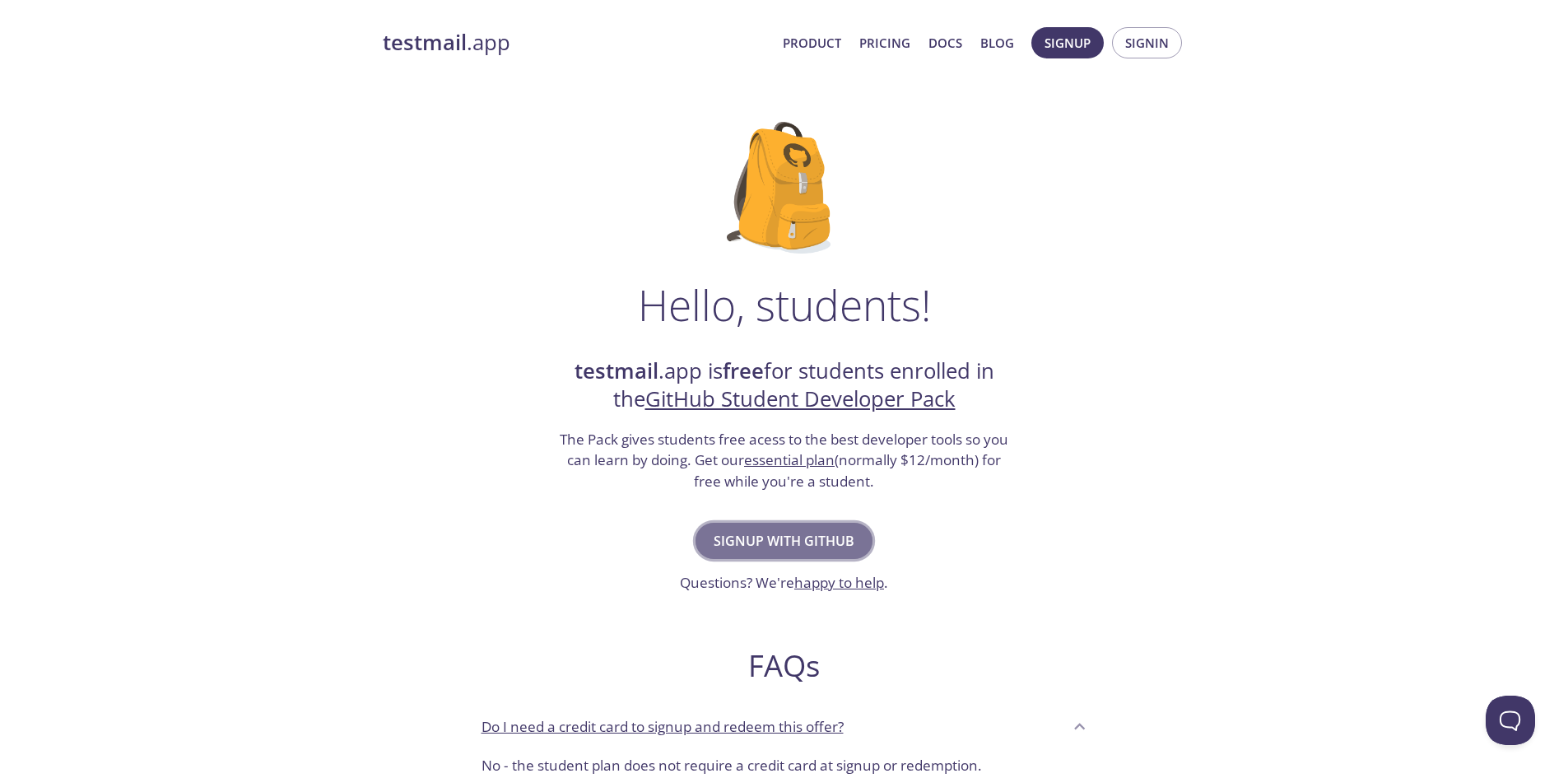
click at [849, 541] on span "Signup with GitHub" at bounding box center [784, 540] width 141 height 23
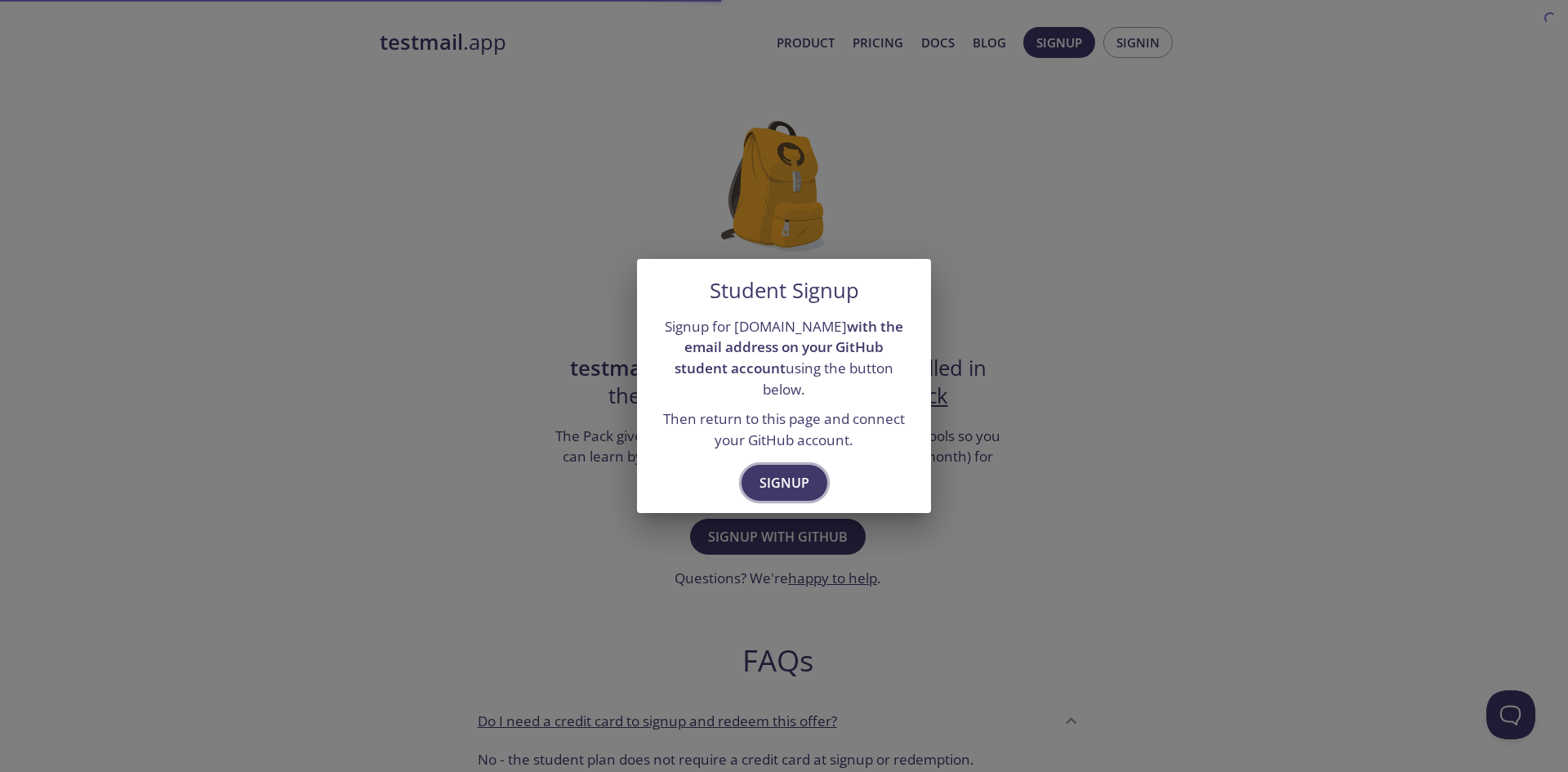
click at [790, 473] on span "Signup" at bounding box center [784, 483] width 50 height 23
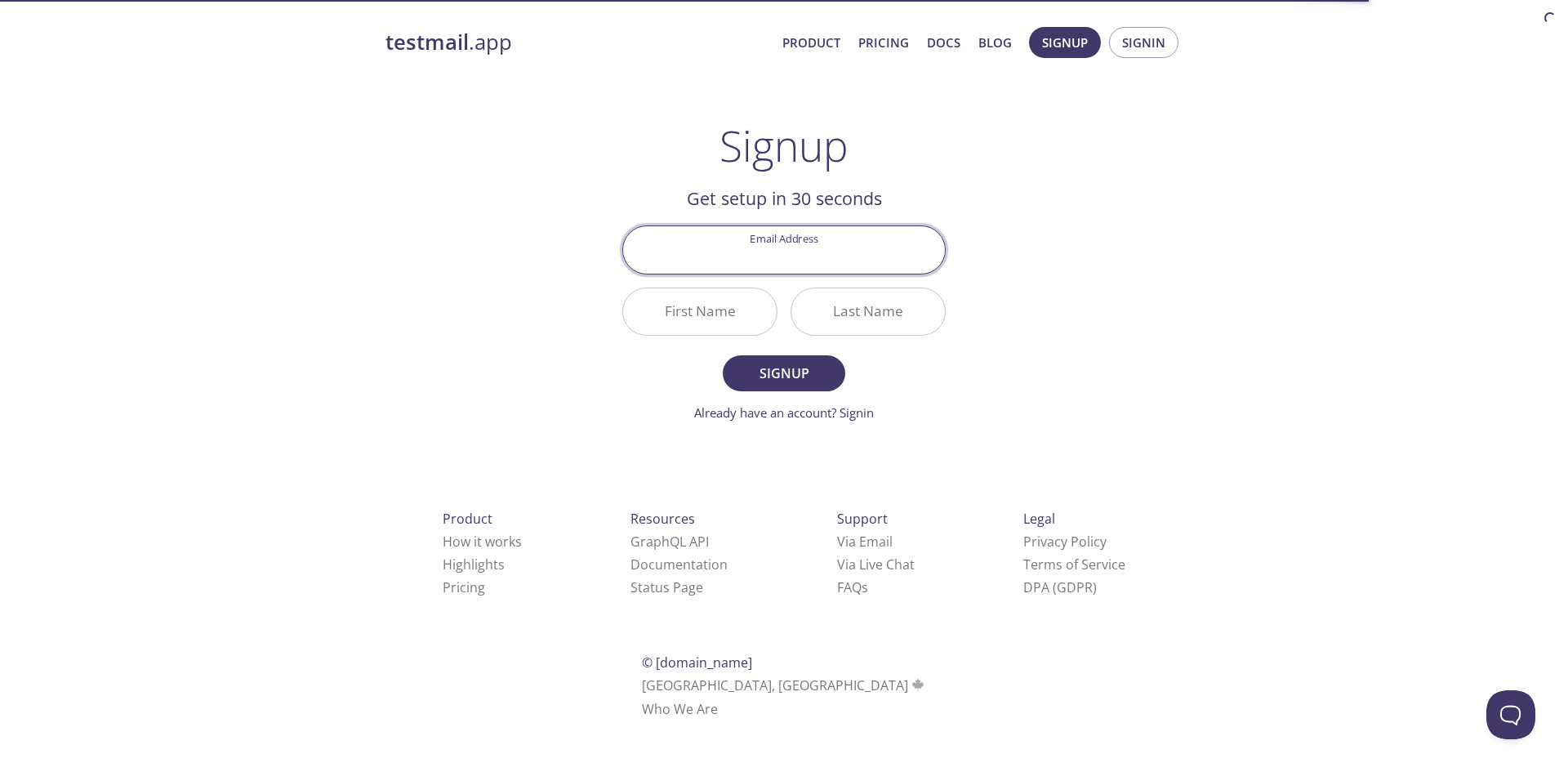
click at [782, 257] on input "Email Address" at bounding box center [784, 250] width 322 height 46
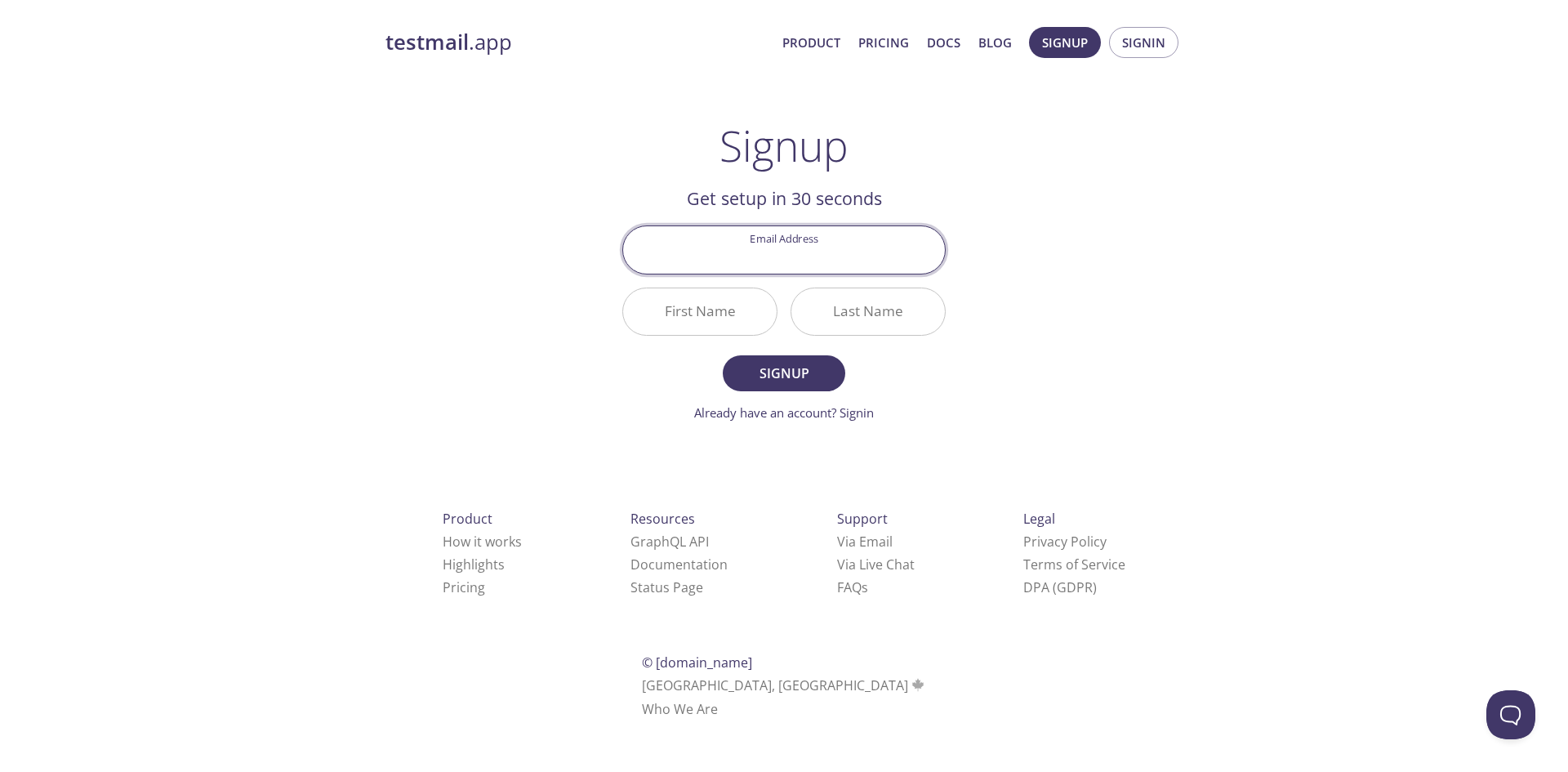
click at [785, 252] on input "Email Address" at bounding box center [784, 250] width 322 height 46
type input "[EMAIL_ADDRESS][DOMAIN_NAME]"
click at [728, 316] on input "First Name" at bounding box center [699, 312] width 153 height 46
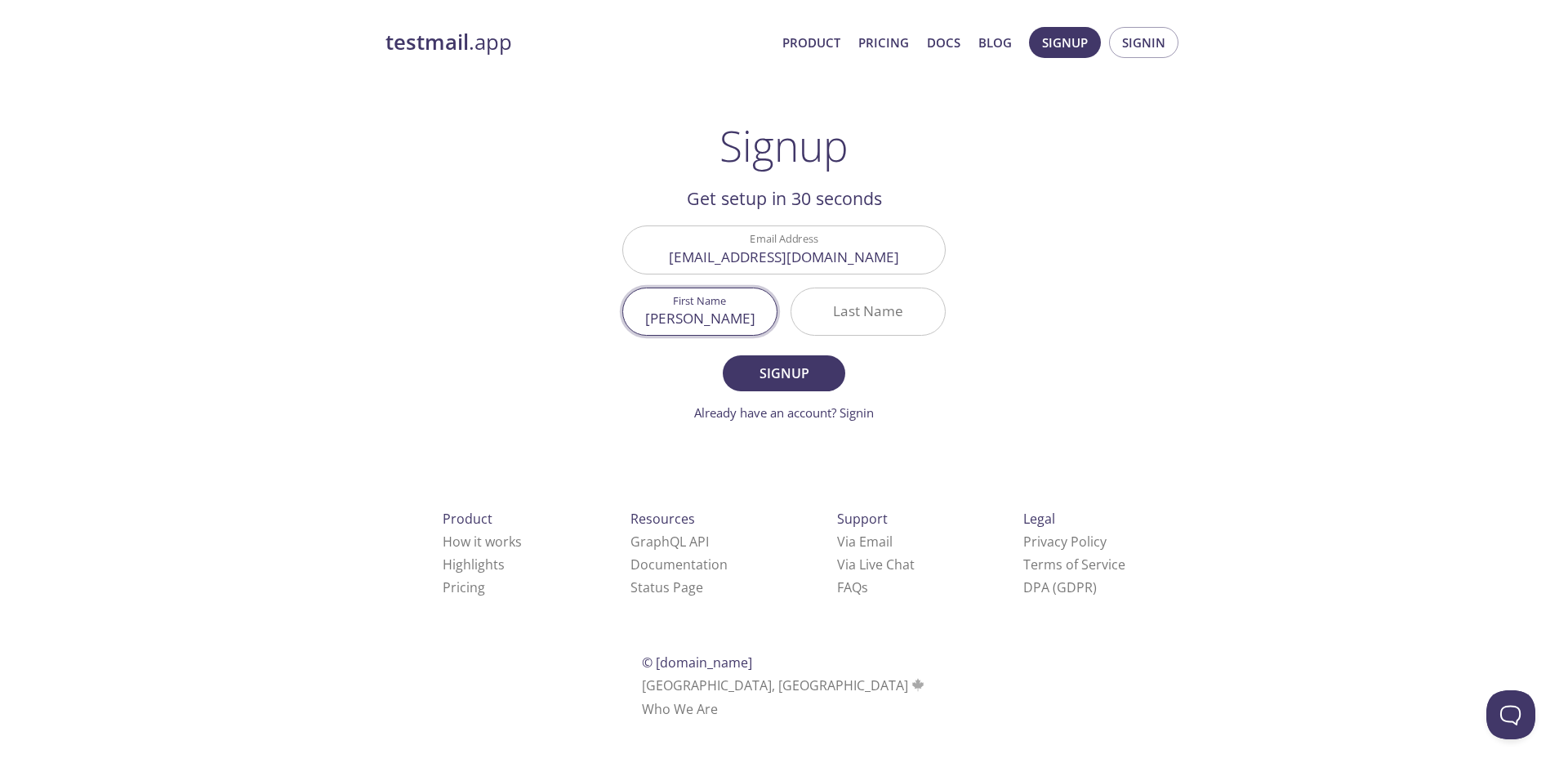
type input "[PERSON_NAME]"
click at [723, 355] on button "Signup" at bounding box center [784, 373] width 123 height 36
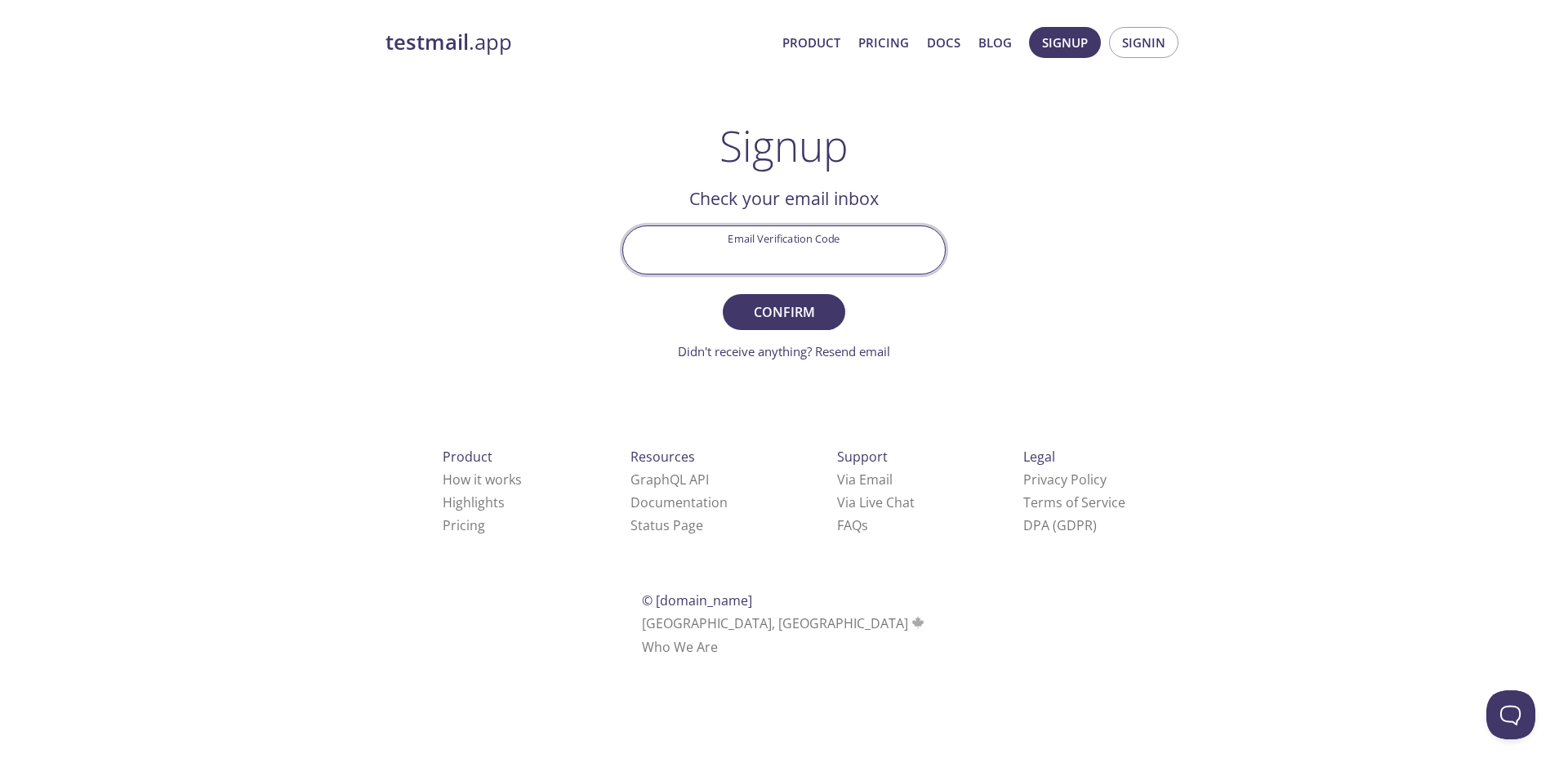
click at [744, 247] on input "Email Verification Code" at bounding box center [784, 250] width 322 height 46
click at [631, 277] on div "Email Verification Code" at bounding box center [784, 250] width 336 height 61
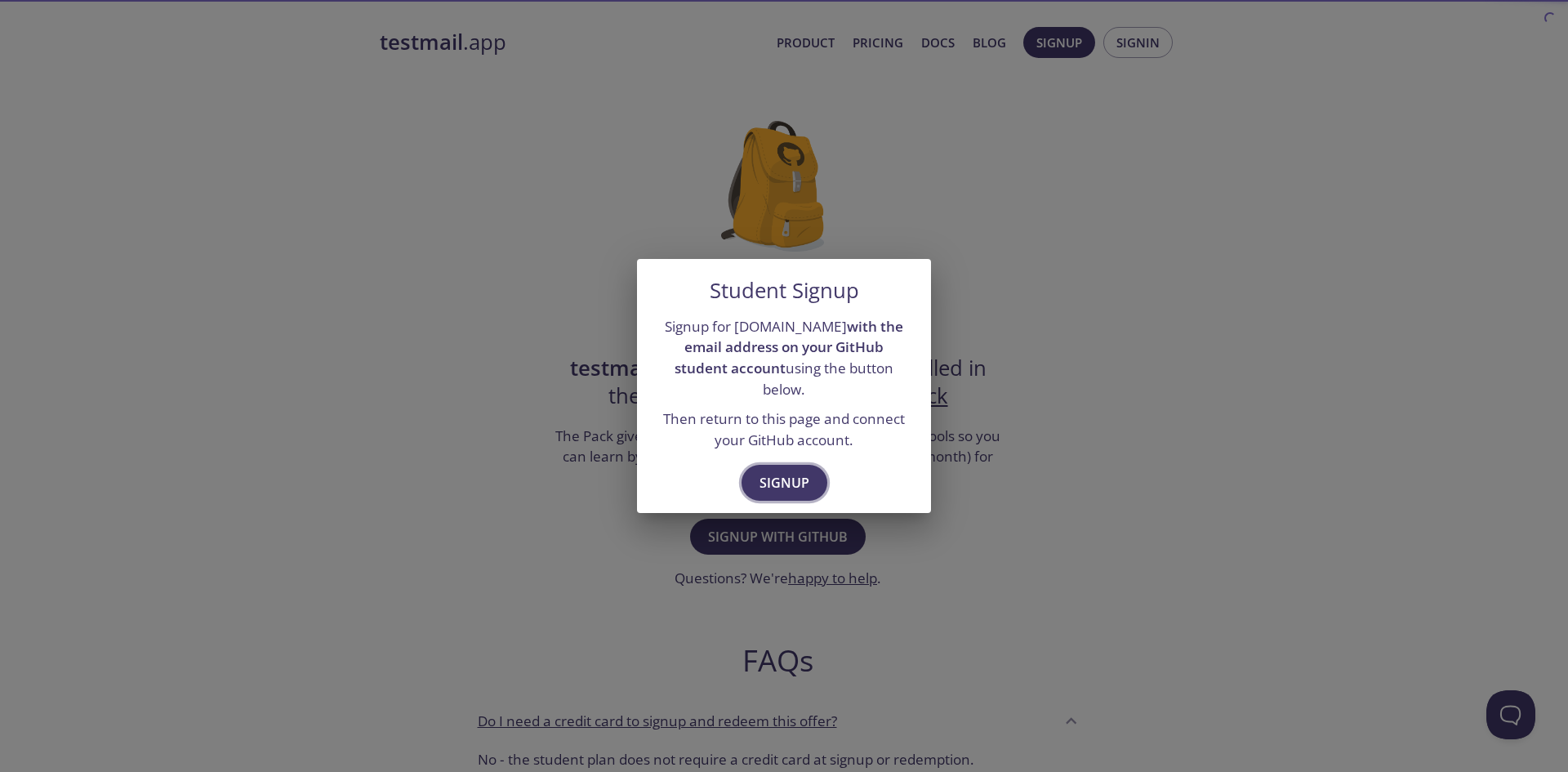
click at [766, 474] on span "Signup" at bounding box center [784, 483] width 50 height 23
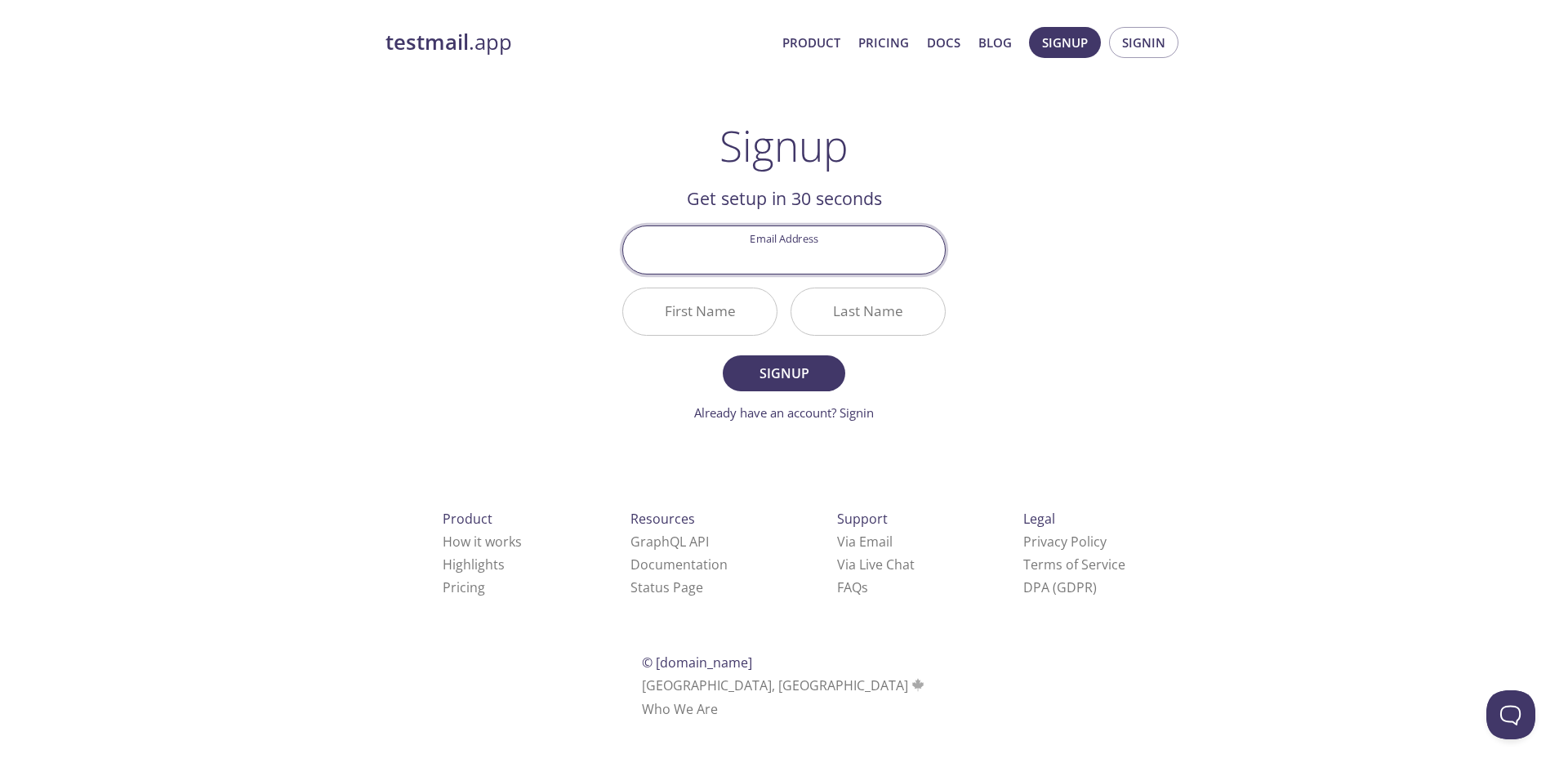
drag, startPoint x: 784, startPoint y: 251, endPoint x: 768, endPoint y: 254, distance: 16.3
click at [768, 254] on input "Email Address" at bounding box center [784, 250] width 322 height 46
type input "[EMAIL_ADDRESS][DOMAIN_NAME]"
click at [666, 314] on input "First Name" at bounding box center [699, 312] width 153 height 46
drag, startPoint x: 703, startPoint y: 253, endPoint x: 766, endPoint y: 262, distance: 63.6
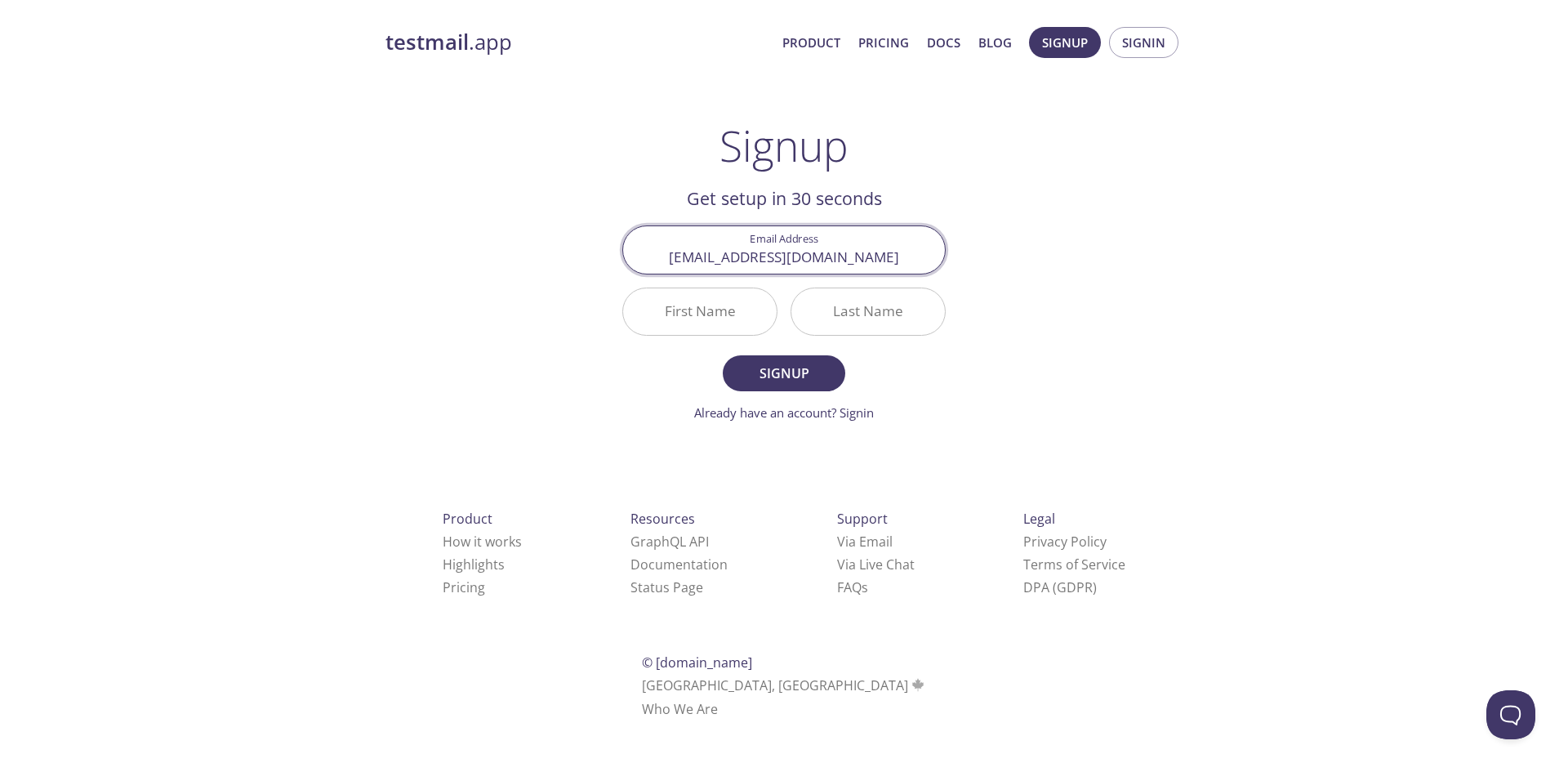
click at [766, 262] on input "[EMAIL_ADDRESS][DOMAIN_NAME]" at bounding box center [784, 250] width 322 height 46
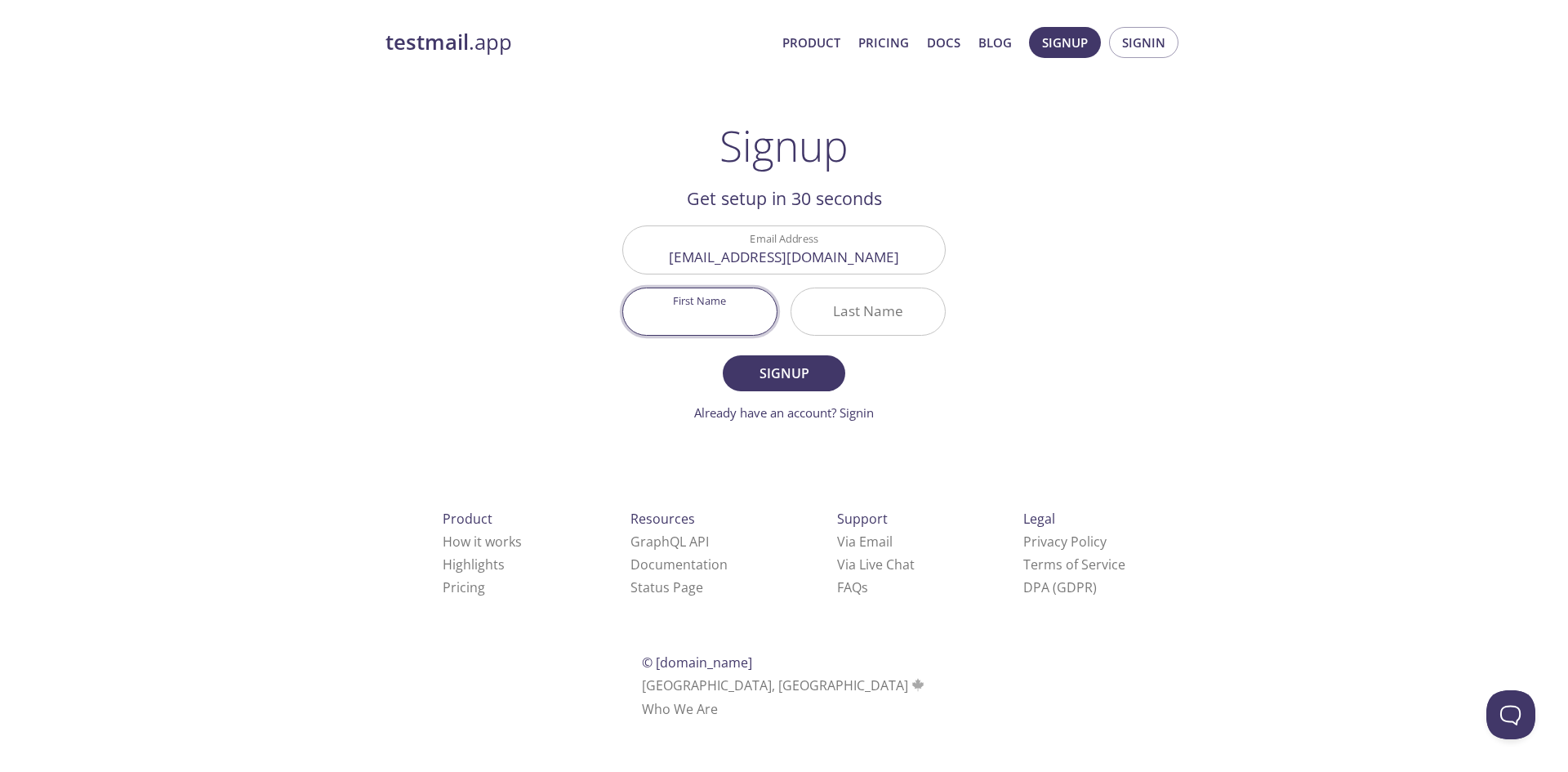
click at [685, 315] on input "First Name" at bounding box center [699, 312] width 153 height 46
paste input "Alexgagne"
type input "Alexgagne"
click at [864, 312] on input "Last Name" at bounding box center [868, 312] width 153 height 46
paste input "alexgagne"
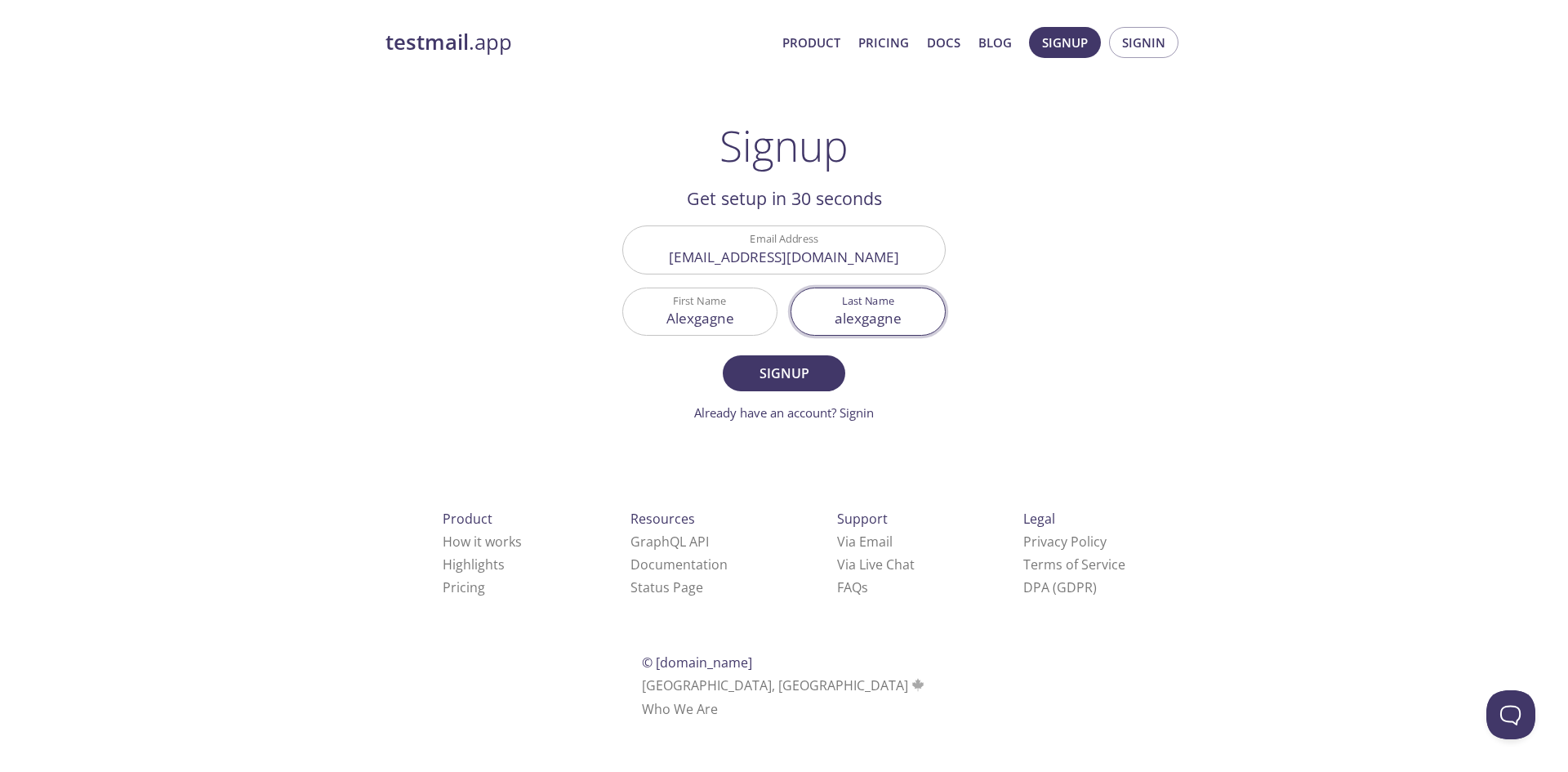
drag, startPoint x: 862, startPoint y: 318, endPoint x: 784, endPoint y: 321, distance: 78.1
click at [786, 322] on div "Last Name [PERSON_NAME]" at bounding box center [868, 312] width 168 height 61
type input "[PERSON_NAME]"
drag, startPoint x: 692, startPoint y: 317, endPoint x: 759, endPoint y: 320, distance: 67.1
click at [759, 320] on input "Alexgagne" at bounding box center [699, 312] width 153 height 46
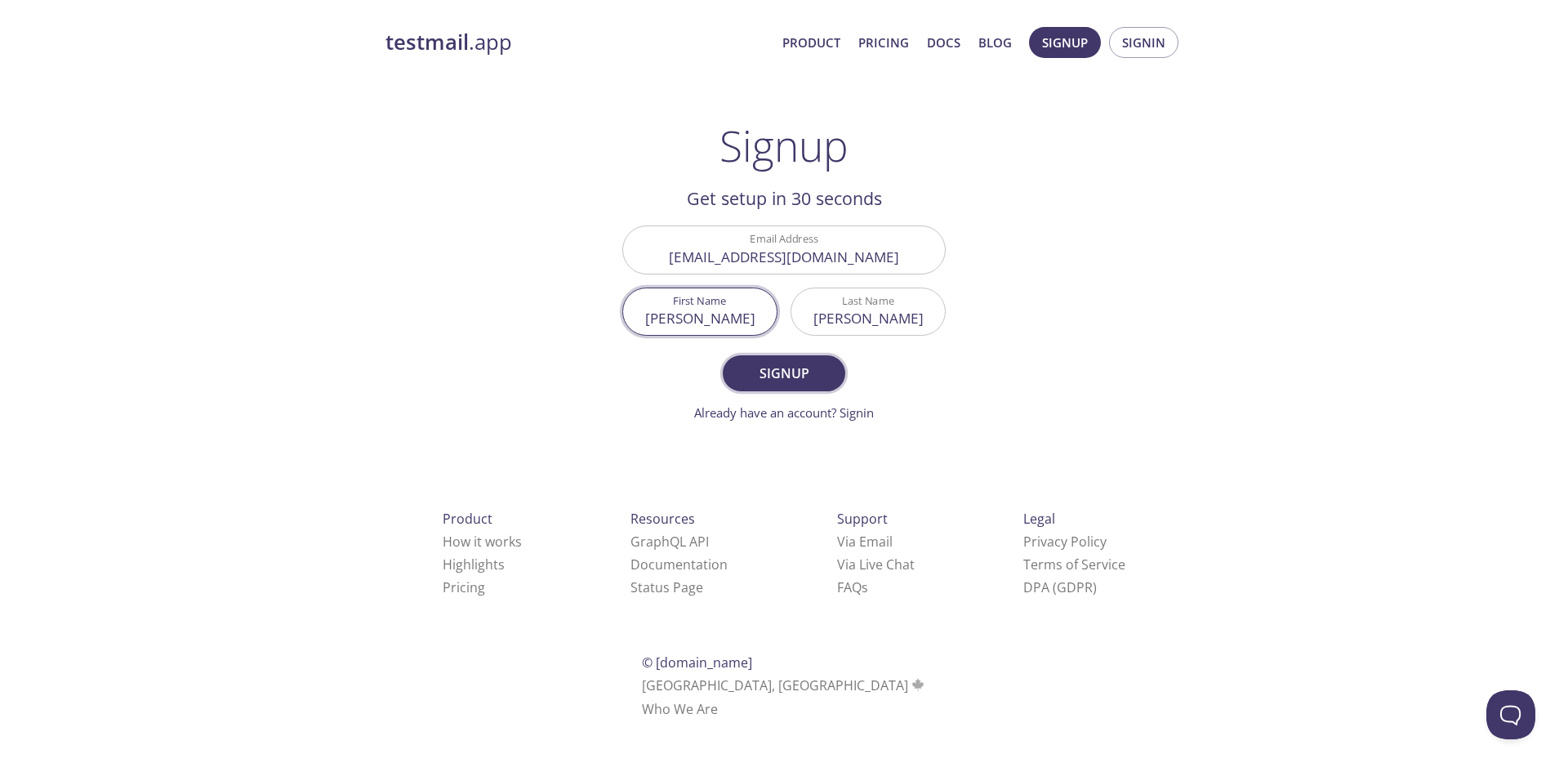
type input "[PERSON_NAME]"
click at [793, 376] on span "Signup" at bounding box center [784, 373] width 87 height 23
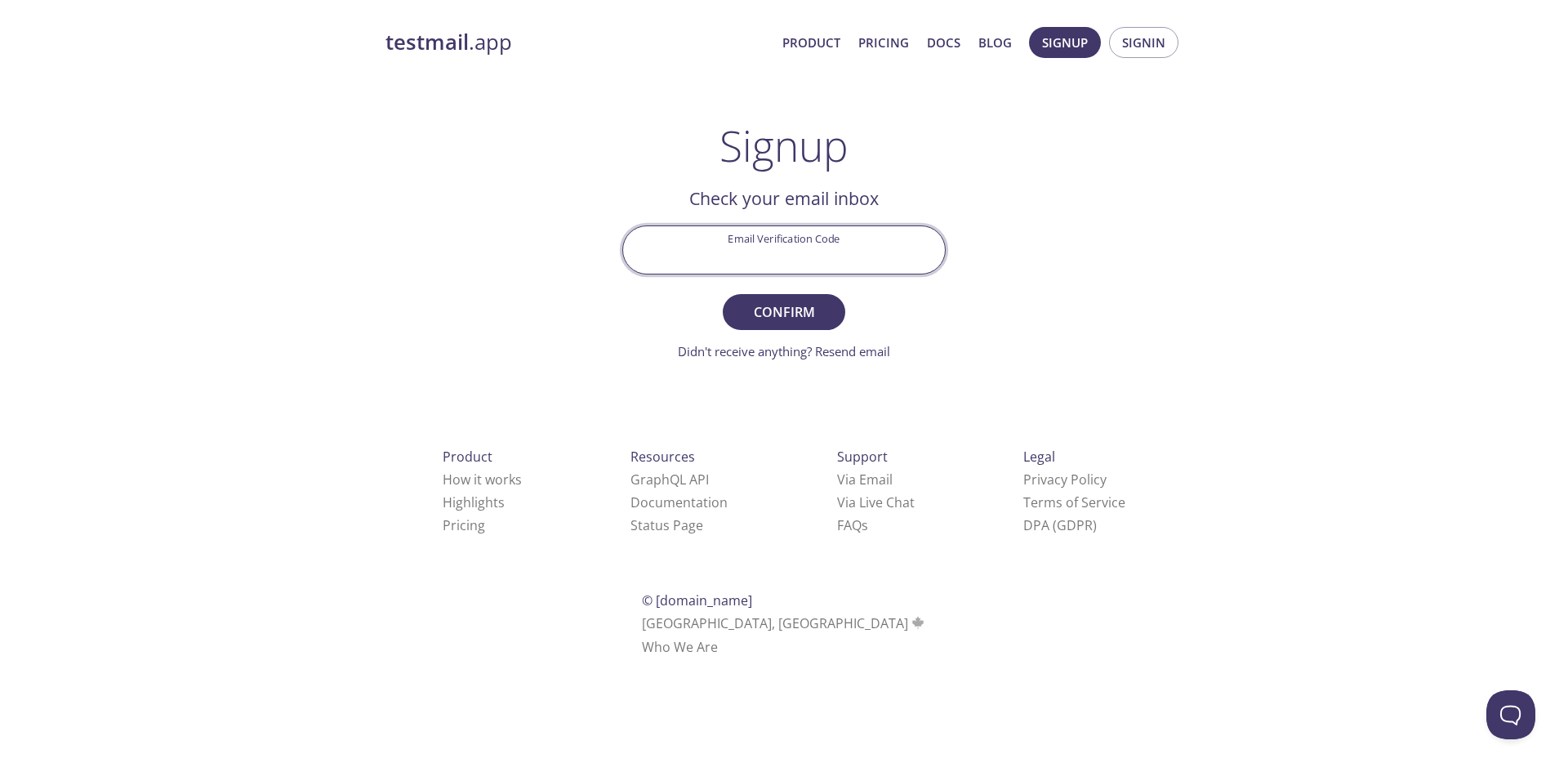
click at [774, 250] on input "Email Verification Code" at bounding box center [784, 250] width 322 height 46
type input "9Q6NDSQ"
click at [723, 294] on button "Confirm" at bounding box center [784, 312] width 123 height 36
